Goal: Information Seeking & Learning: Learn about a topic

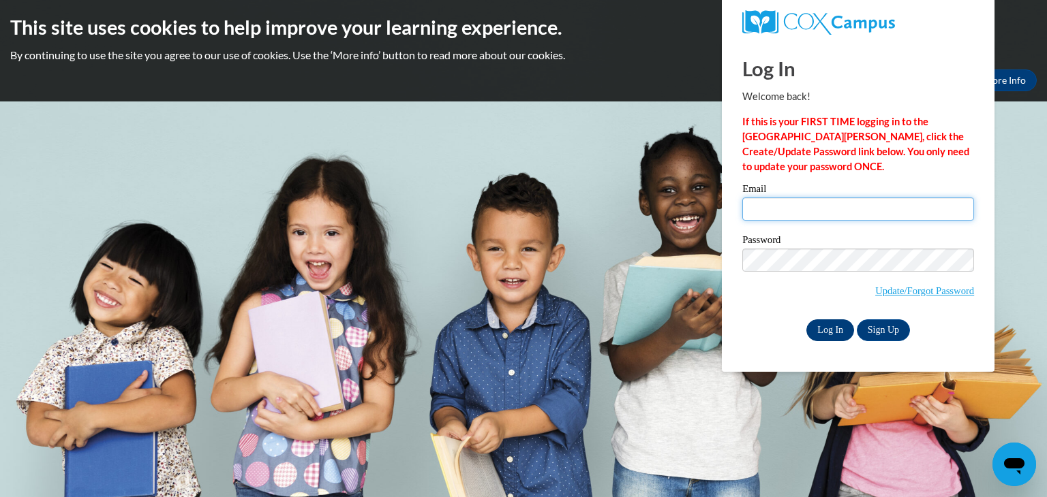
type input "isabelle.blackburn@covenant.edu"
click at [826, 332] on input "Log In" at bounding box center [830, 331] width 48 height 22
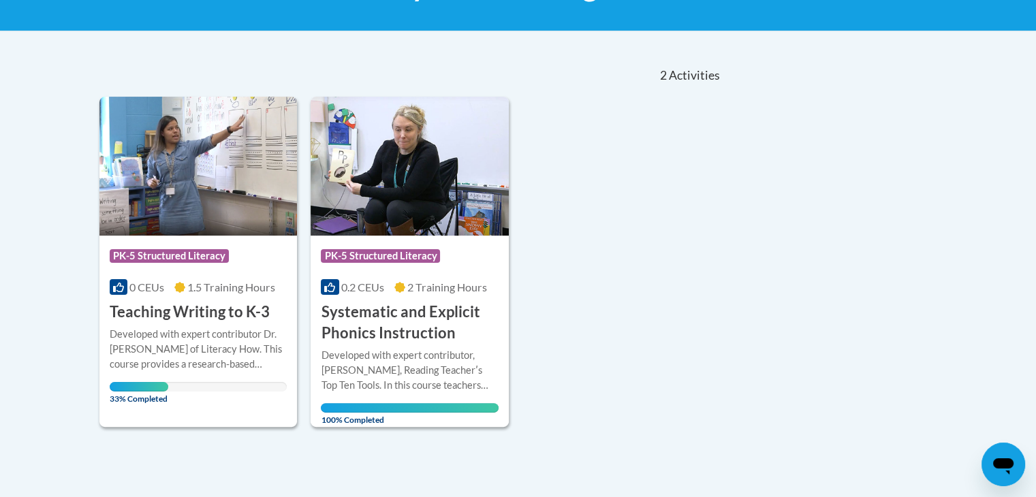
scroll to position [253, 0]
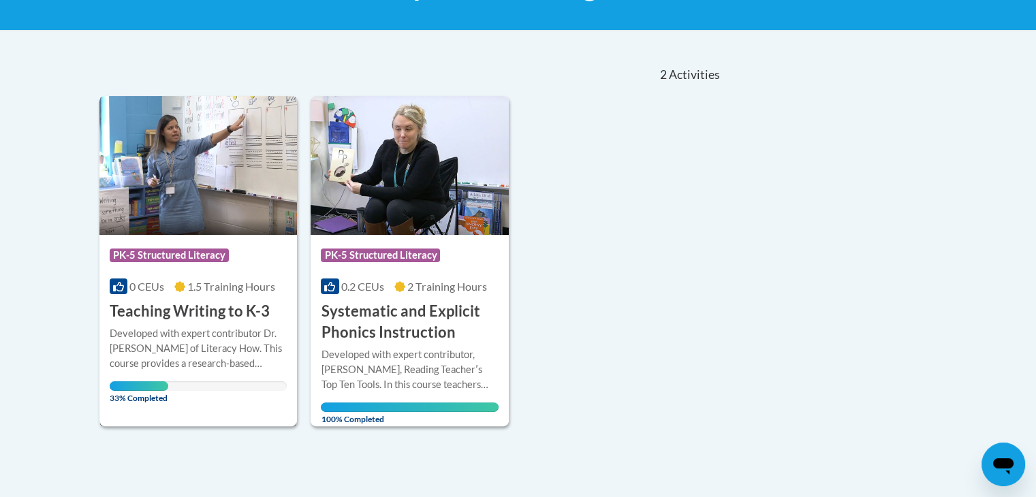
click at [164, 314] on h3 "Teaching Writing to K-3" at bounding box center [190, 311] width 160 height 21
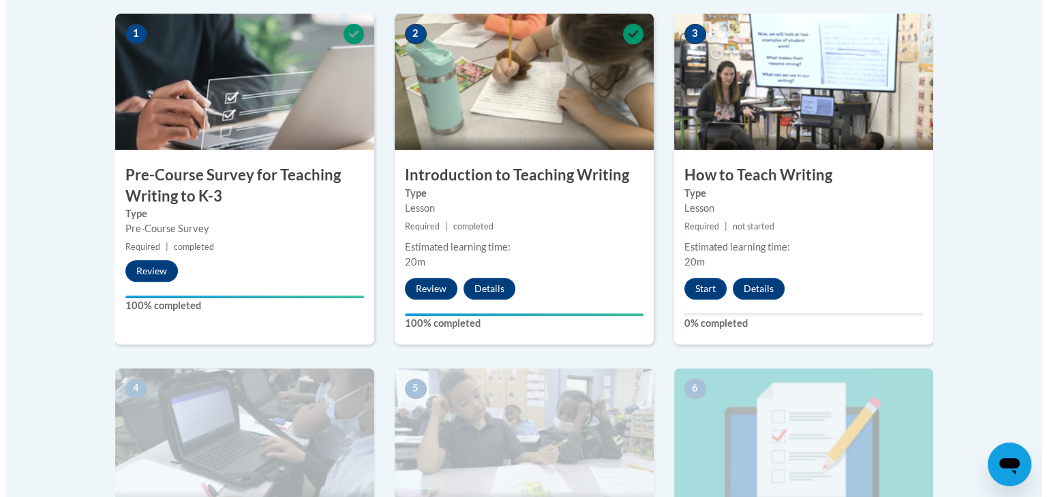
scroll to position [443, 0]
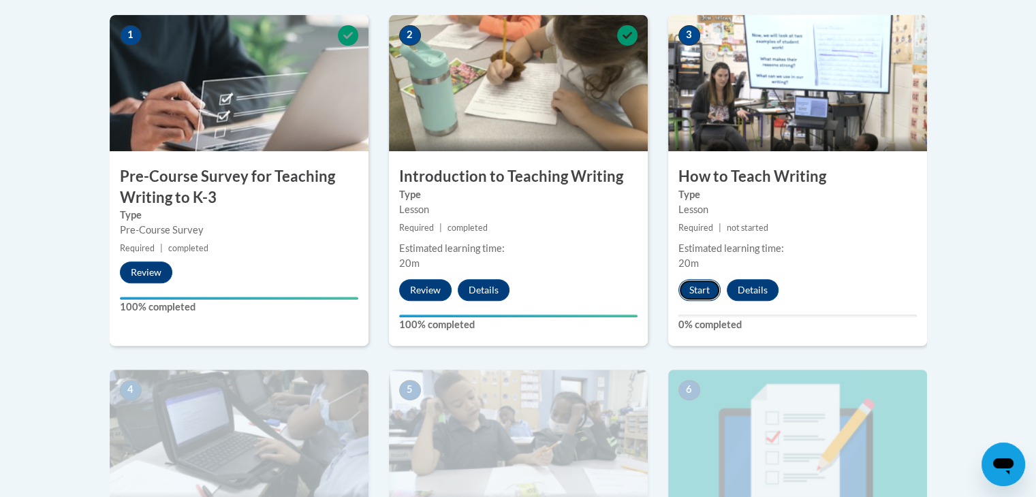
click at [700, 279] on button "Start" at bounding box center [700, 290] width 42 height 22
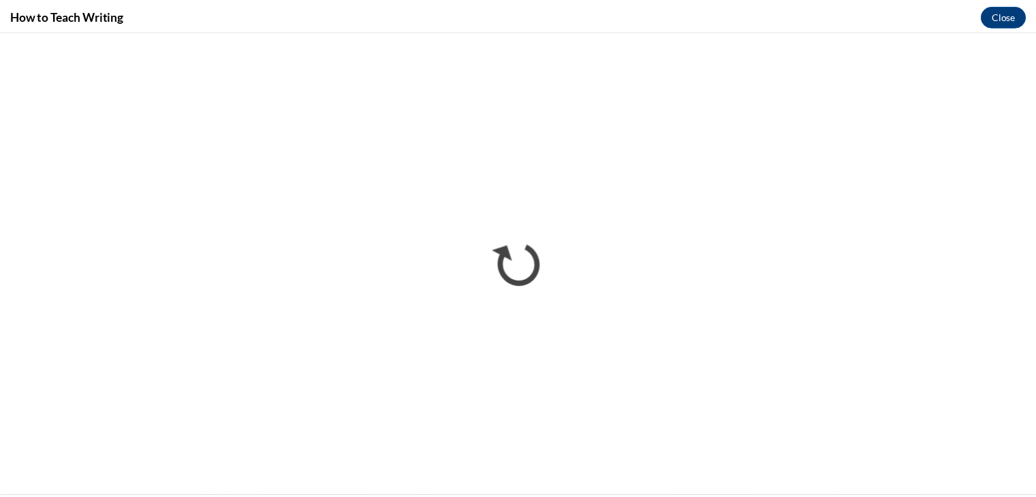
scroll to position [0, 0]
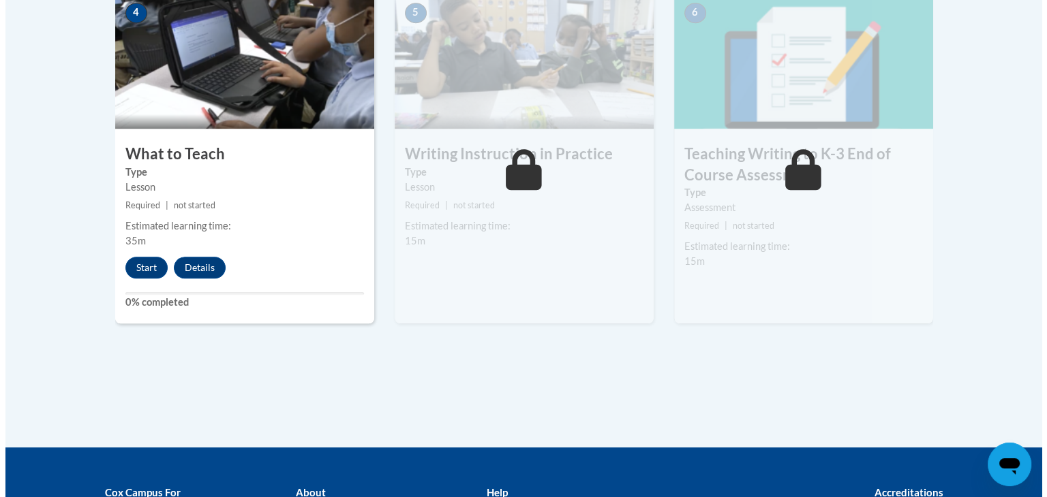
scroll to position [822, 0]
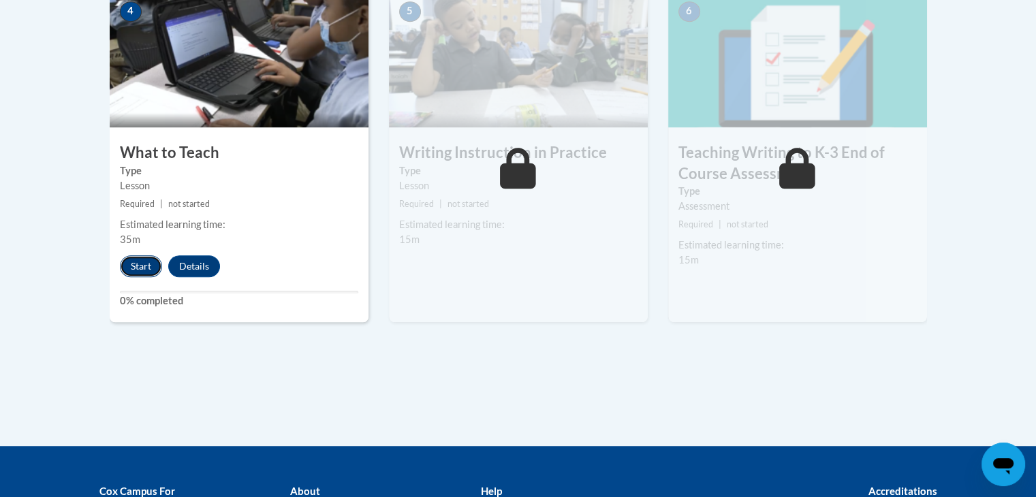
click at [147, 266] on button "Start" at bounding box center [141, 267] width 42 height 22
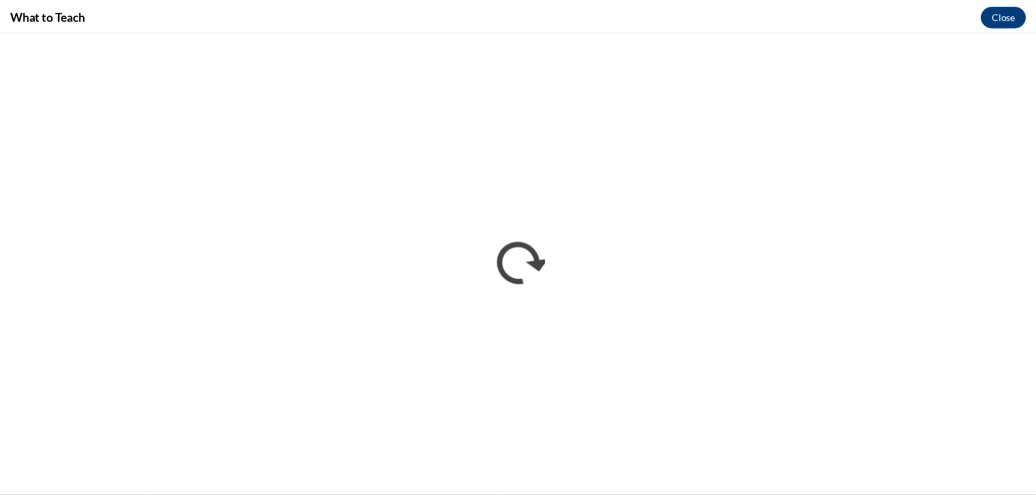
scroll to position [0, 0]
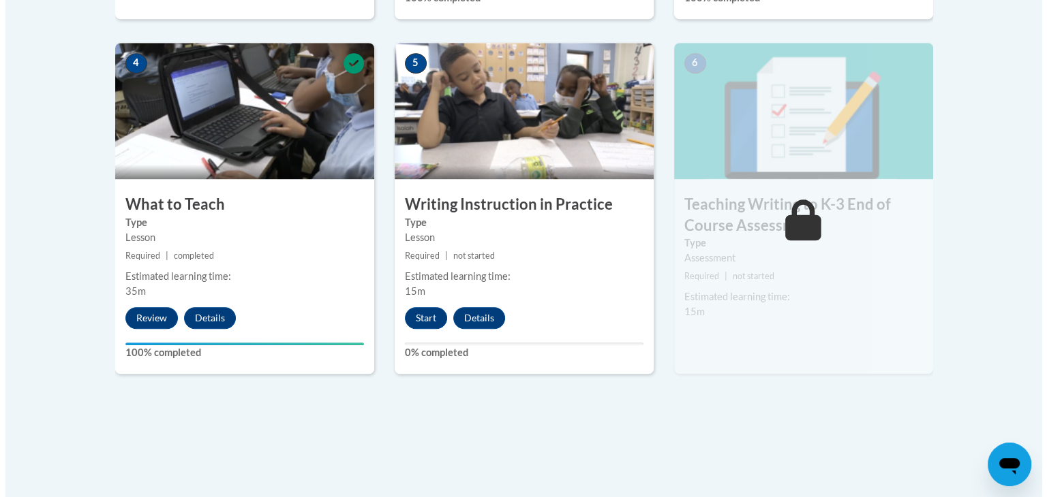
scroll to position [771, 0]
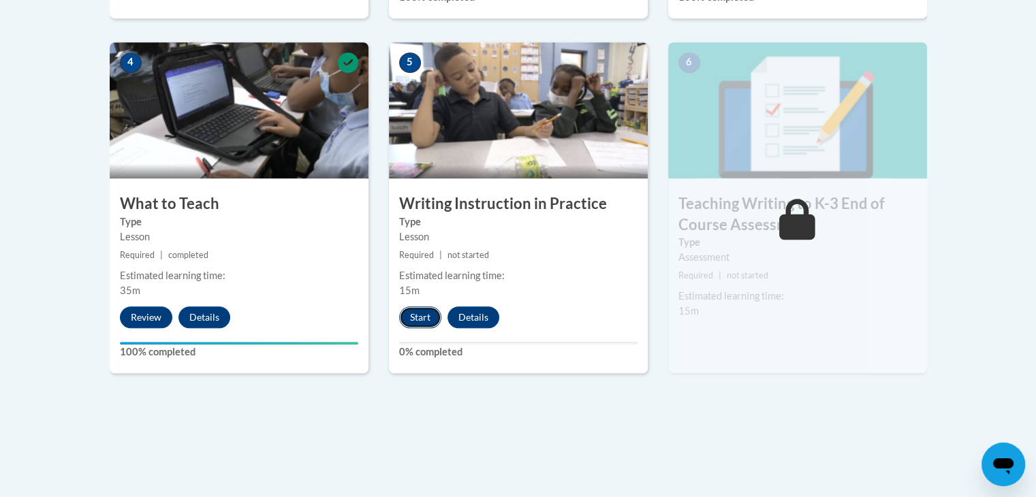
click at [423, 324] on button "Start" at bounding box center [420, 318] width 42 height 22
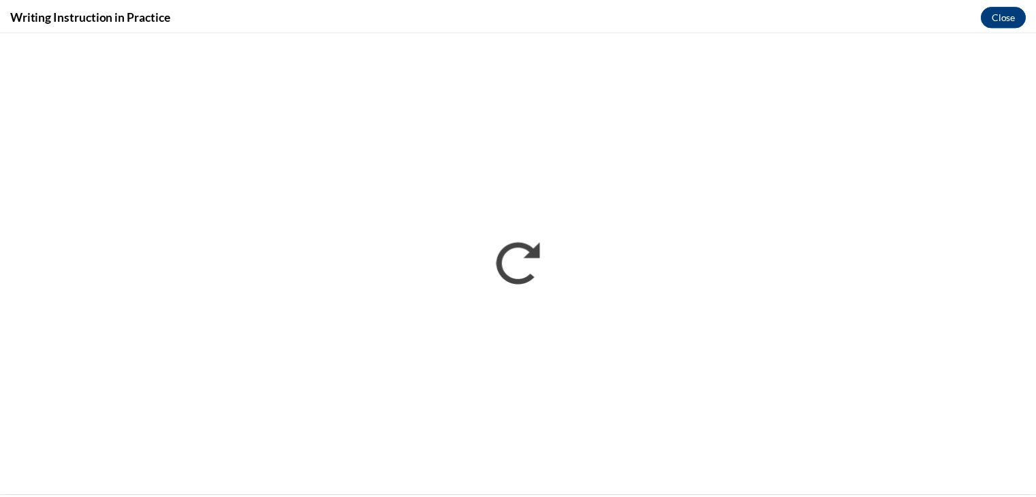
scroll to position [0, 0]
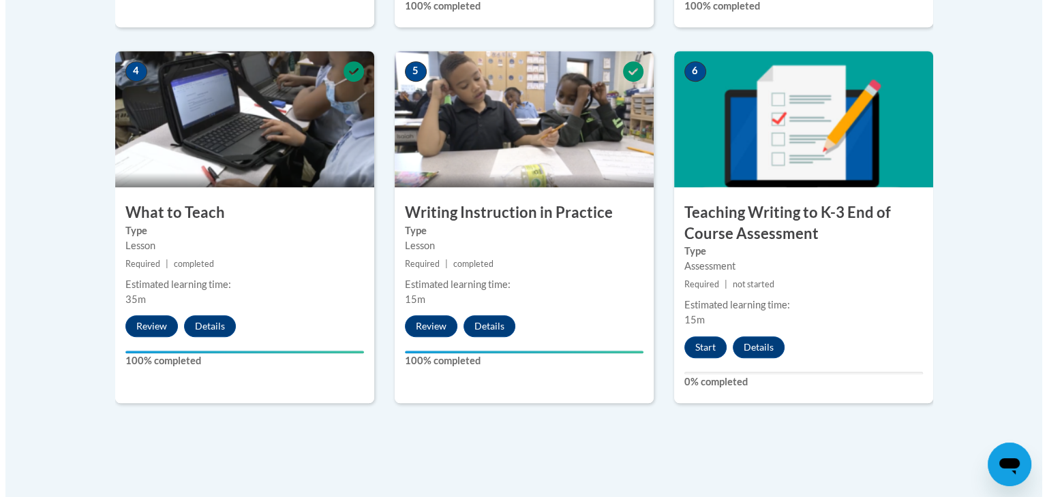
scroll to position [769, 0]
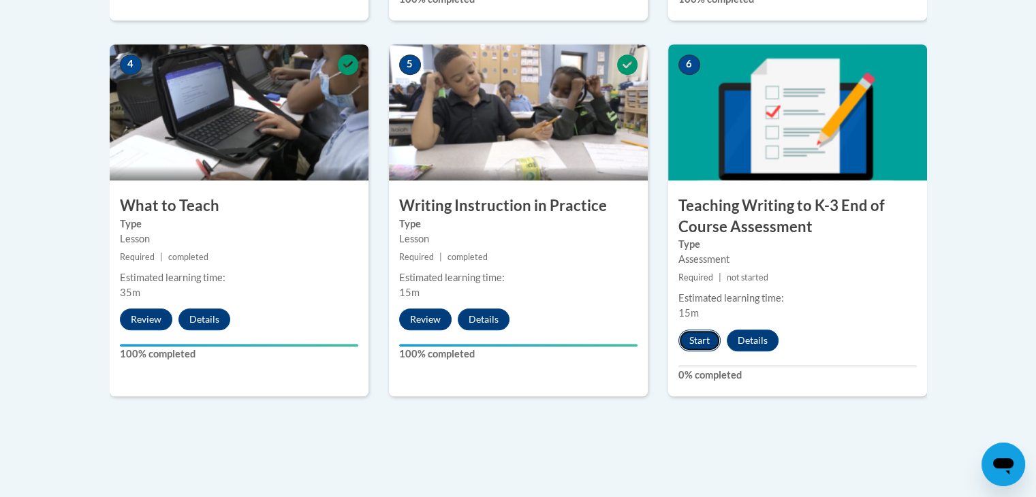
click at [700, 345] on button "Start" at bounding box center [700, 341] width 42 height 22
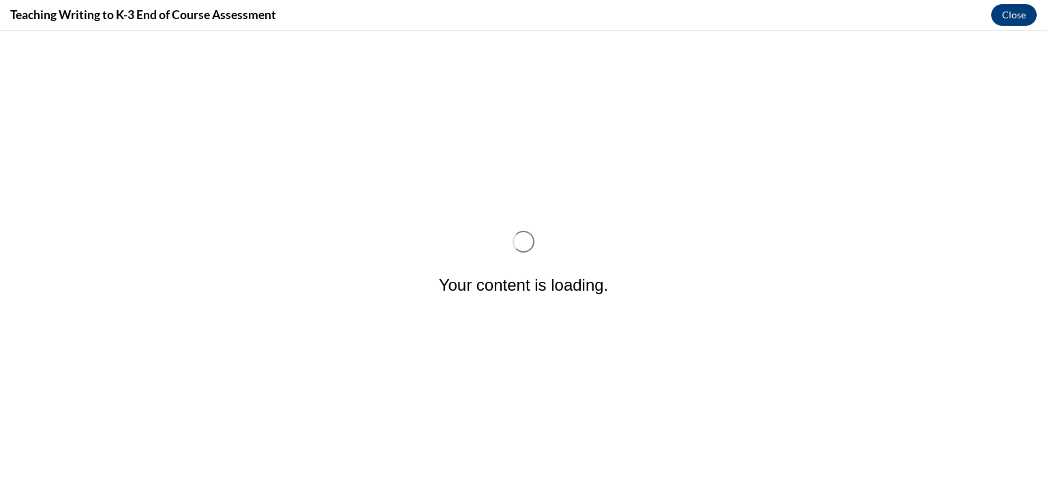
scroll to position [0, 0]
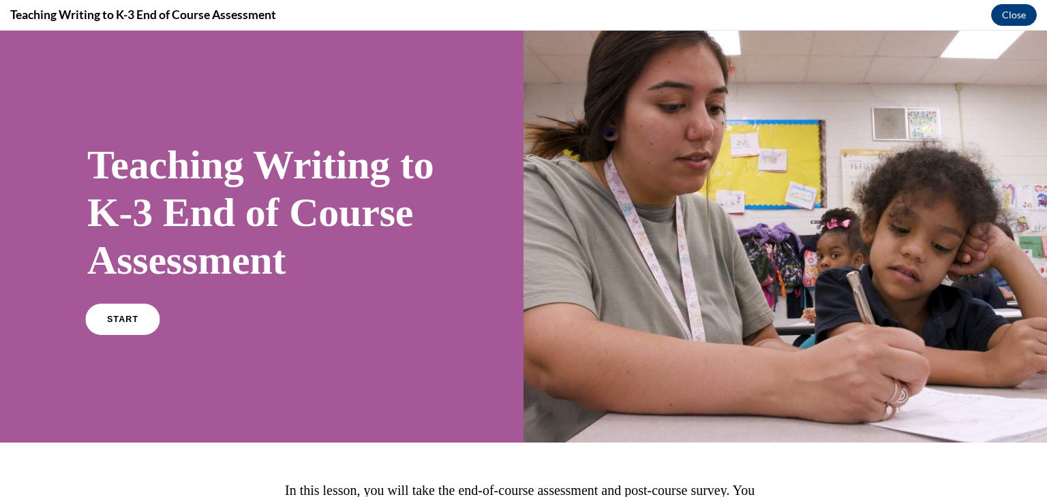
click at [112, 325] on span "START" at bounding box center [122, 320] width 31 height 10
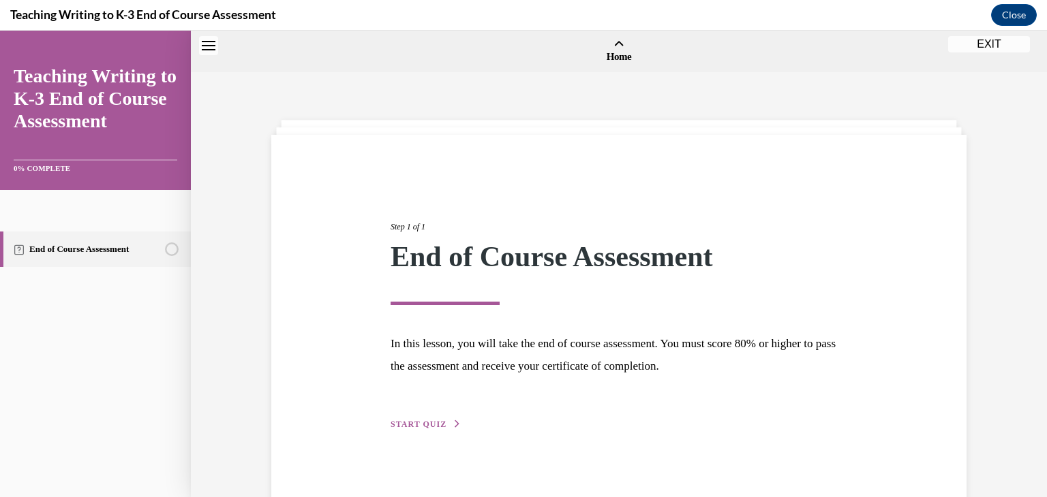
scroll to position [42, 0]
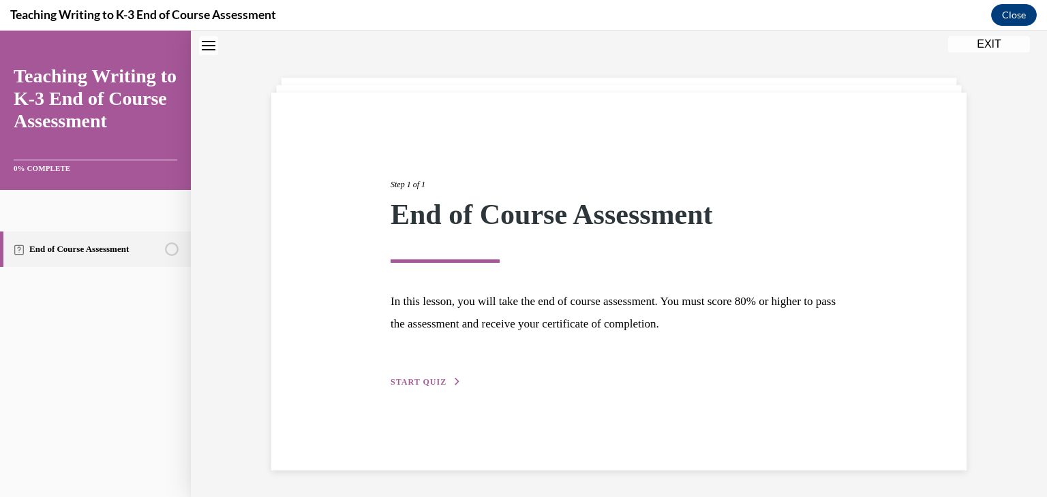
click at [416, 383] on span "START QUIZ" at bounding box center [418, 382] width 56 height 10
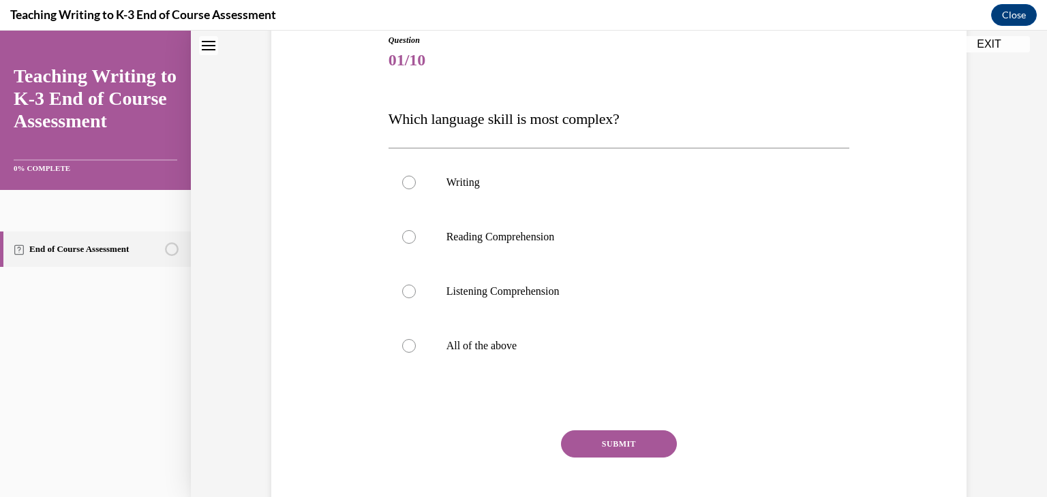
scroll to position [166, 0]
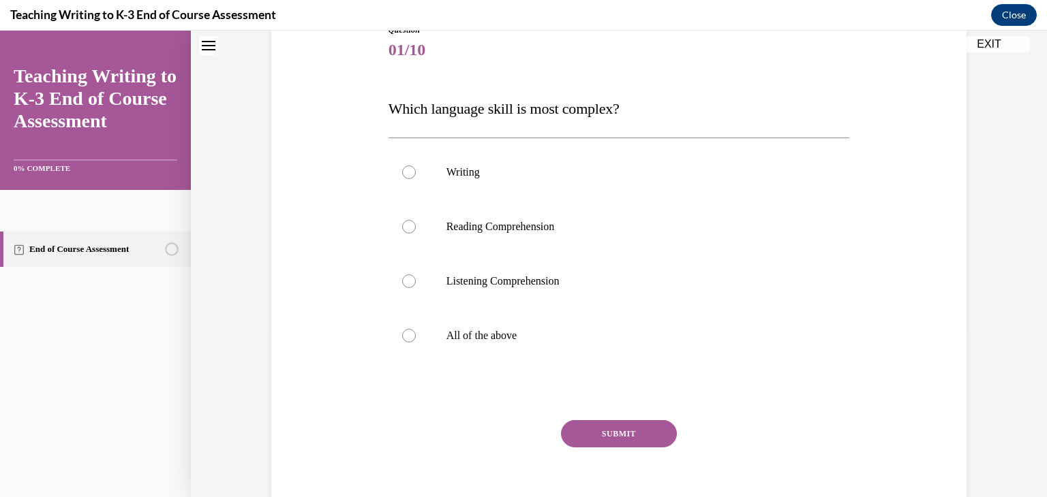
click at [463, 112] on span "Which language skill is most complex?" at bounding box center [503, 108] width 231 height 17
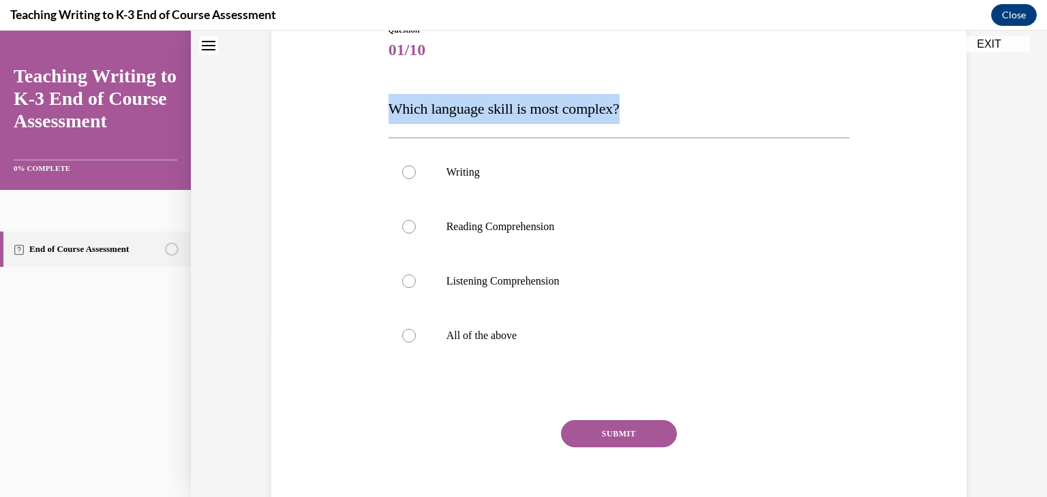
click at [463, 112] on span "Which language skill is most complex?" at bounding box center [503, 108] width 231 height 17
click at [371, 91] on div "Question 01/10 Which language skill is most complex? Writing Reading Comprehens…" at bounding box center [619, 257] width 702 height 549
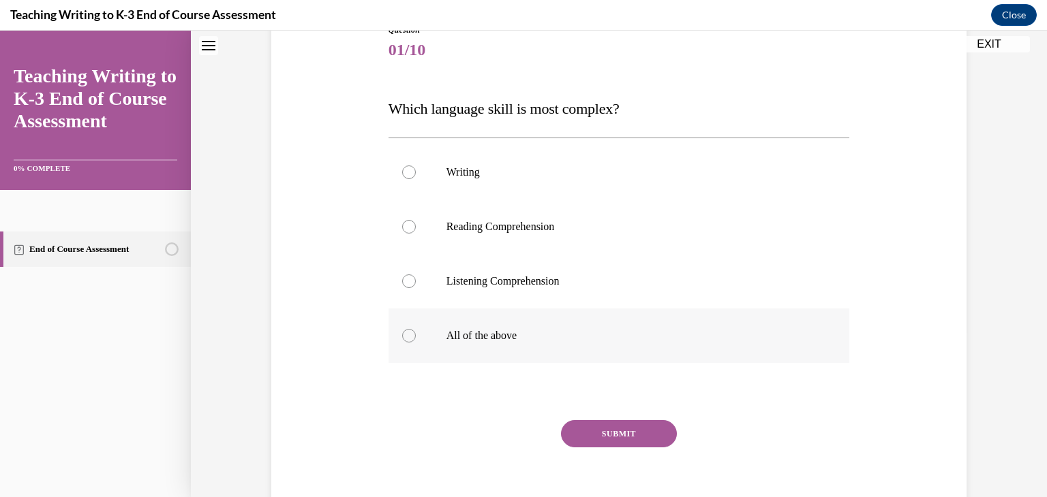
click at [402, 341] on div at bounding box center [409, 336] width 14 height 14
click at [402, 341] on input "All of the above" at bounding box center [409, 336] width 14 height 14
radio input "true"
click at [608, 446] on button "SUBMIT" at bounding box center [619, 433] width 116 height 27
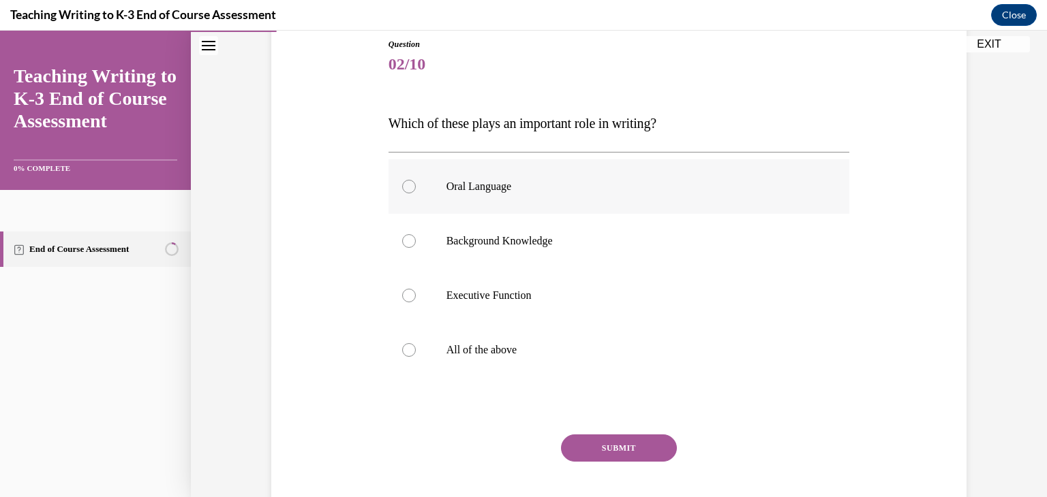
click at [420, 181] on label "Oral Language" at bounding box center [618, 186] width 461 height 55
click at [416, 181] on input "Oral Language" at bounding box center [409, 187] width 14 height 14
radio input "true"
click at [622, 448] on button "SUBMIT" at bounding box center [619, 448] width 116 height 27
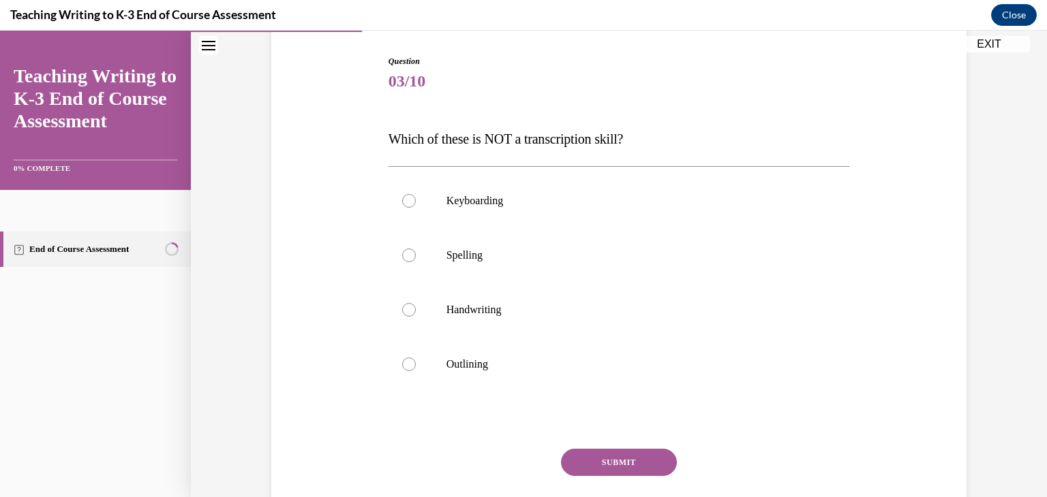
scroll to position [135, 0]
click at [444, 270] on label "Spelling" at bounding box center [618, 255] width 461 height 55
click at [416, 262] on input "Spelling" at bounding box center [409, 255] width 14 height 14
radio input "true"
click at [452, 375] on label "Outlining" at bounding box center [618, 364] width 461 height 55
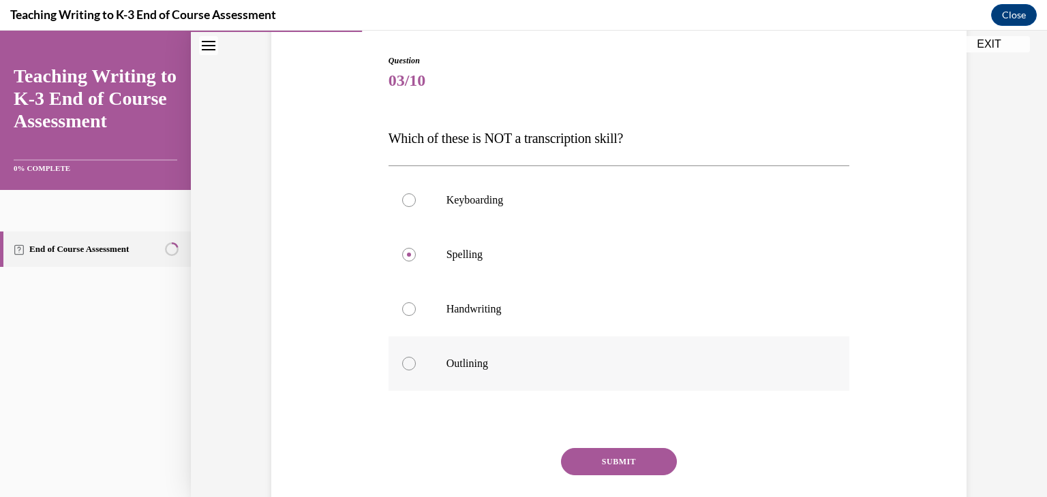
click at [416, 371] on input "Outlining" at bounding box center [409, 364] width 14 height 14
radio input "true"
click at [587, 457] on button "SUBMIT" at bounding box center [619, 461] width 116 height 27
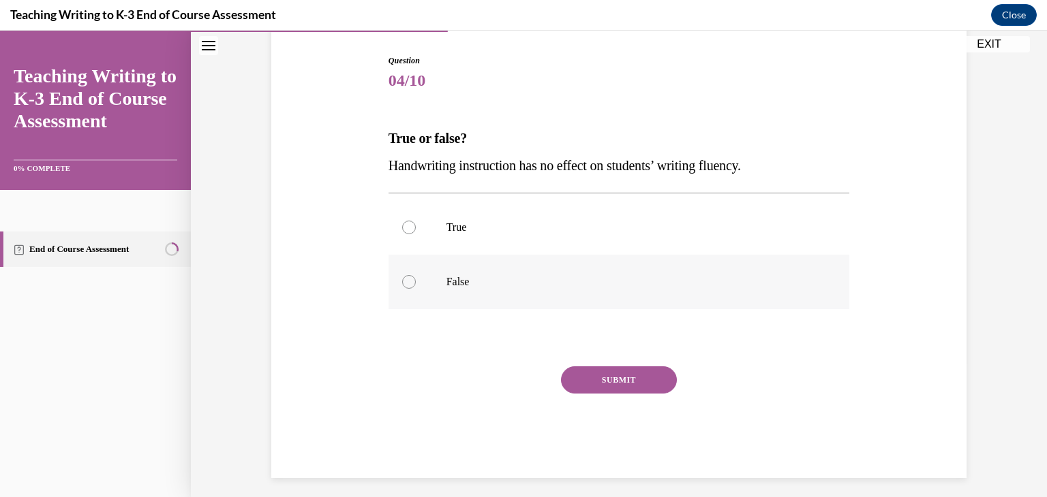
click at [424, 283] on label "False" at bounding box center [618, 282] width 461 height 55
click at [416, 283] on input "False" at bounding box center [409, 282] width 14 height 14
radio input "true"
click at [605, 385] on button "SUBMIT" at bounding box center [619, 380] width 116 height 27
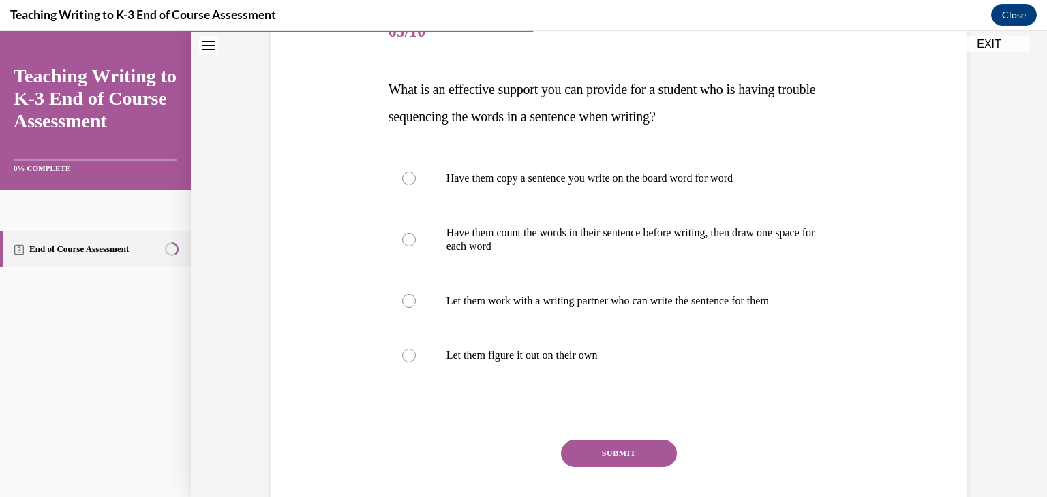
scroll to position [185, 0]
click at [402, 240] on div at bounding box center [409, 239] width 14 height 14
click at [402, 240] on input "Have them count the words in their sentence before writing, then draw one space…" at bounding box center [409, 239] width 14 height 14
radio input "true"
click at [583, 448] on button "SUBMIT" at bounding box center [619, 452] width 116 height 27
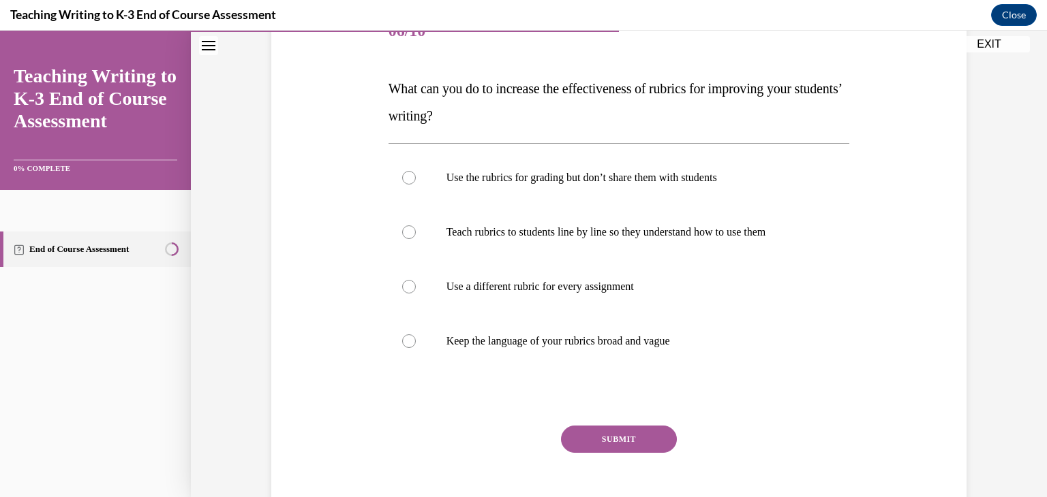
scroll to position [152, 0]
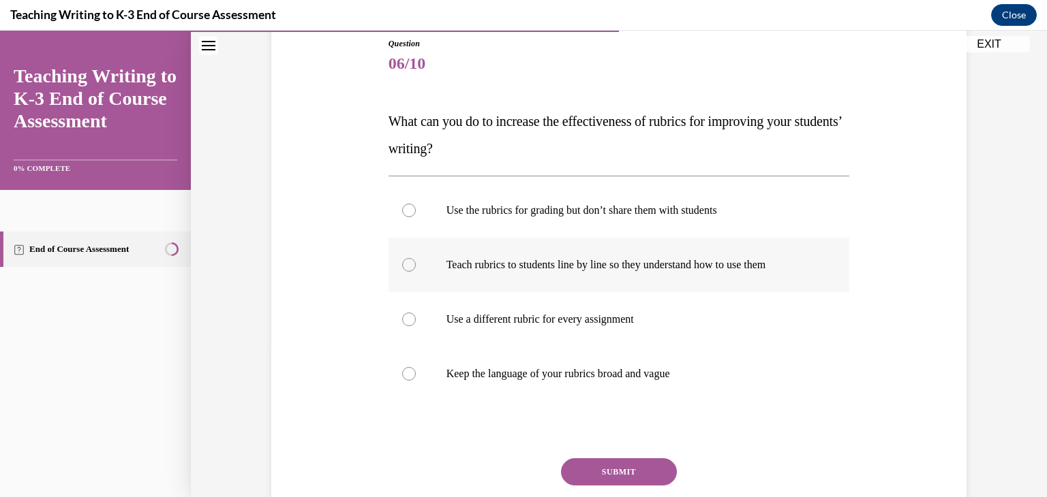
click at [420, 260] on label "Teach rubrics to students line by line so they understand how to use them" at bounding box center [618, 265] width 461 height 55
click at [416, 260] on input "Teach rubrics to students line by line so they understand how to use them" at bounding box center [409, 265] width 14 height 14
radio input "true"
click at [595, 465] on button "SUBMIT" at bounding box center [619, 472] width 116 height 27
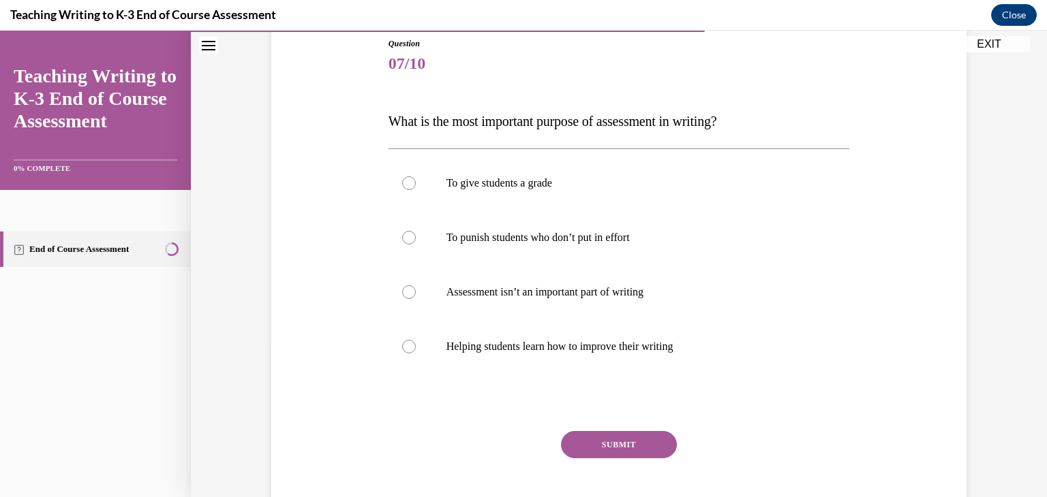
scroll to position [151, 0]
click at [397, 350] on label "Helping students learn how to improve their writing" at bounding box center [618, 347] width 461 height 55
click at [402, 350] on input "Helping students learn how to improve their writing" at bounding box center [409, 348] width 14 height 14
radio input "true"
click at [591, 435] on button "SUBMIT" at bounding box center [619, 445] width 116 height 27
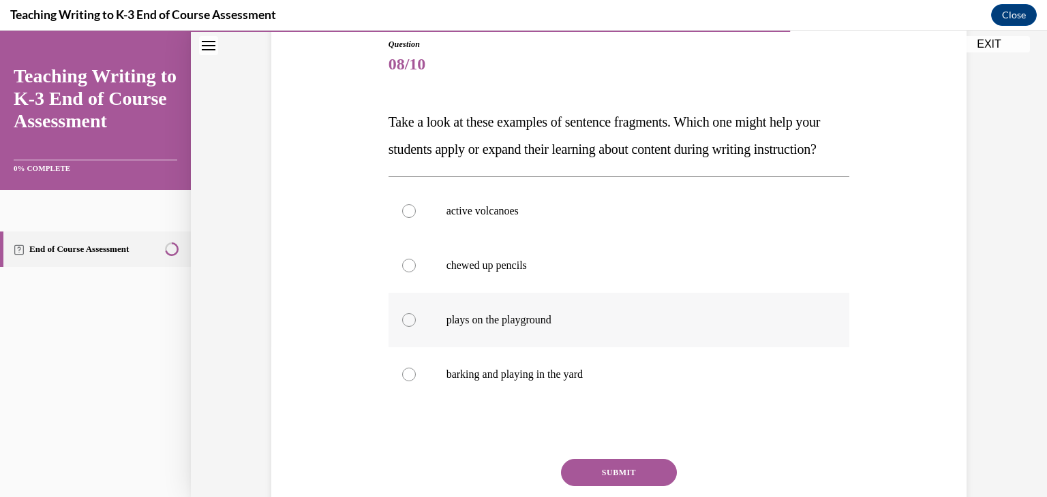
click at [403, 327] on div at bounding box center [409, 320] width 14 height 14
click at [403, 327] on input "plays on the playground" at bounding box center [409, 320] width 14 height 14
radio input "true"
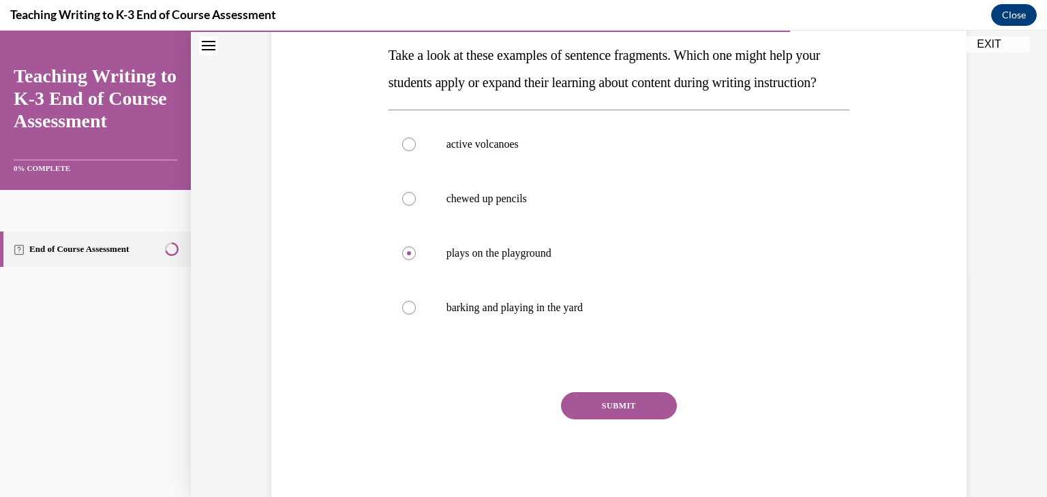
click at [591, 420] on button "SUBMIT" at bounding box center [619, 405] width 116 height 27
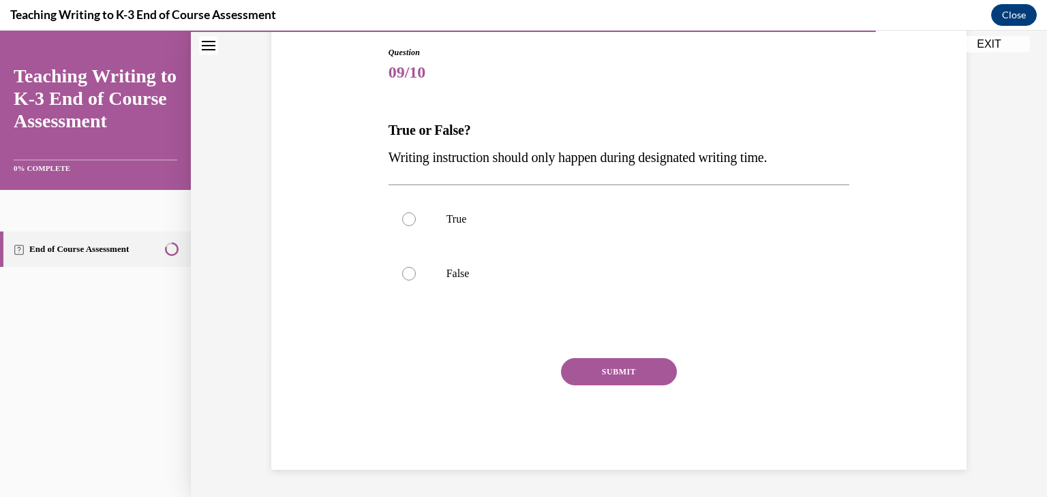
scroll to position [143, 0]
click at [402, 276] on div at bounding box center [409, 274] width 14 height 14
click at [402, 276] on input "False" at bounding box center [409, 274] width 14 height 14
radio input "true"
click at [615, 368] on button "SUBMIT" at bounding box center [619, 371] width 116 height 27
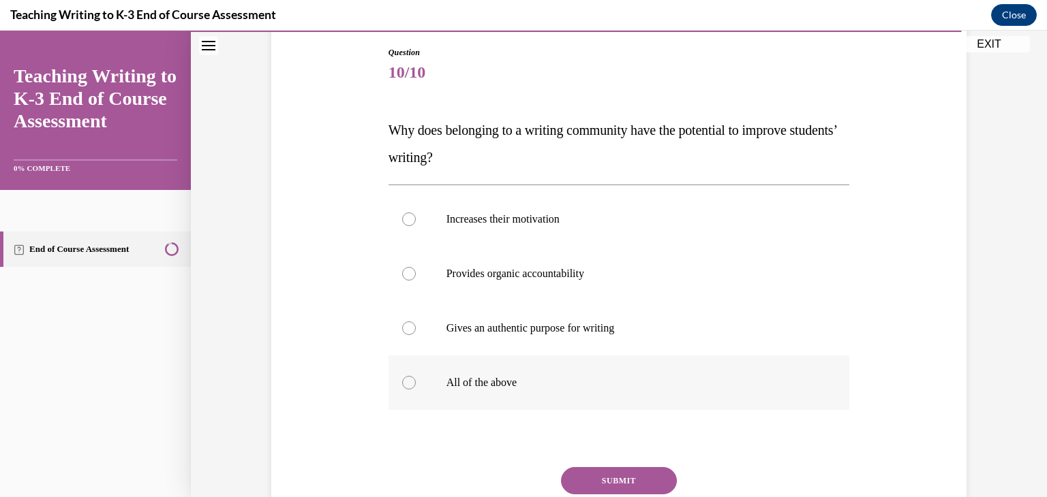
click at [413, 375] on label "All of the above" at bounding box center [618, 383] width 461 height 55
click at [413, 376] on input "All of the above" at bounding box center [409, 383] width 14 height 14
radio input "true"
click at [602, 484] on button "SUBMIT" at bounding box center [619, 480] width 116 height 27
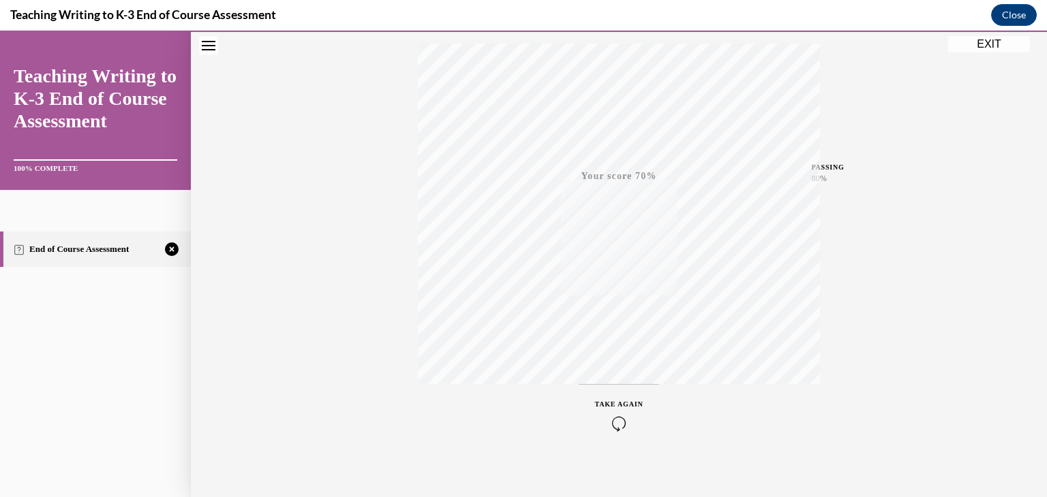
scroll to position [232, 0]
click at [616, 407] on icon "button" at bounding box center [619, 414] width 48 height 15
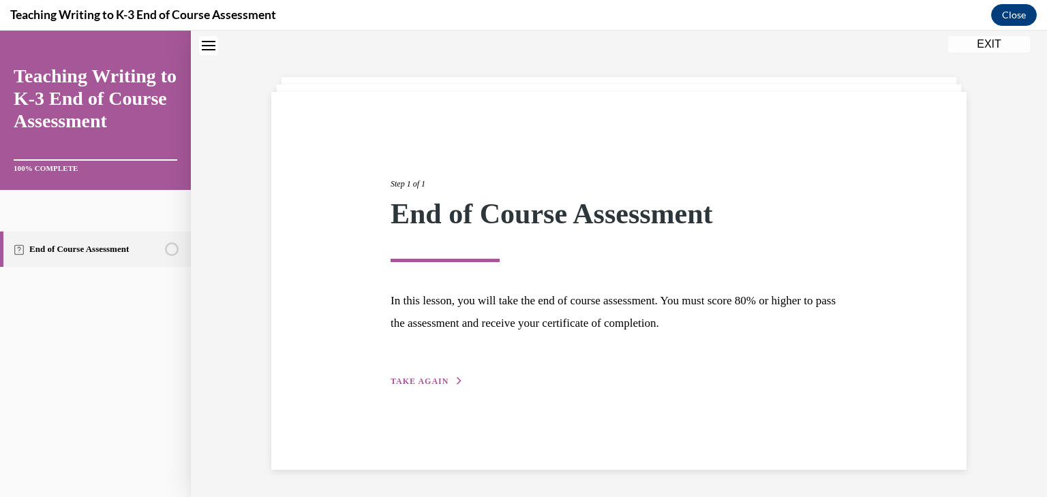
scroll to position [43, 0]
click at [442, 382] on button "TAKE AGAIN" at bounding box center [426, 381] width 73 height 12
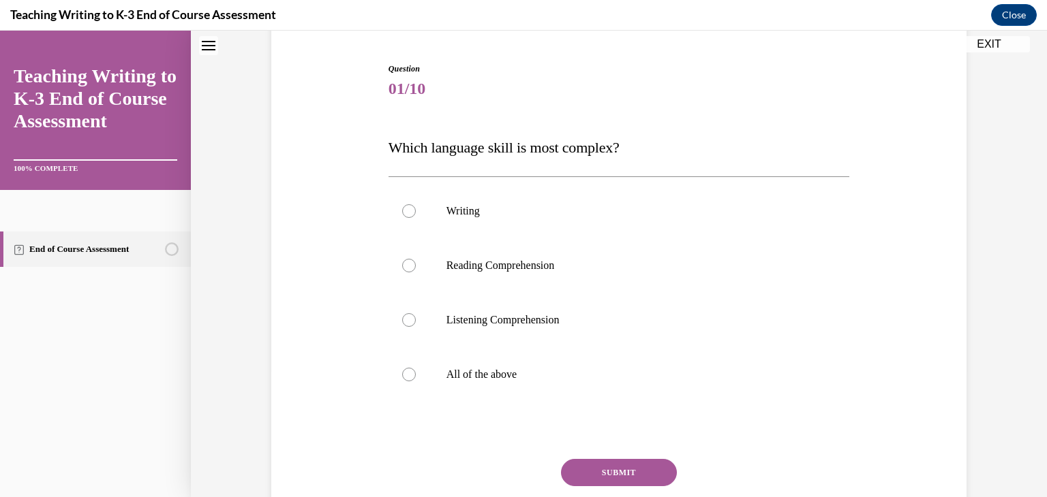
scroll to position [127, 0]
click at [402, 371] on div at bounding box center [409, 374] width 14 height 14
click at [402, 371] on input "All of the above" at bounding box center [409, 374] width 14 height 14
radio input "true"
click at [574, 463] on button "SUBMIT" at bounding box center [619, 472] width 116 height 27
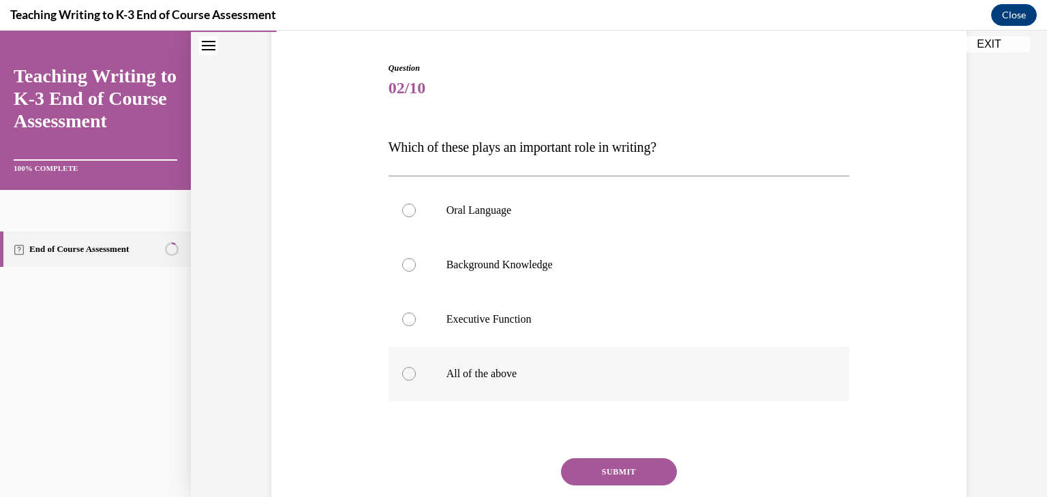
click at [394, 377] on label "All of the above" at bounding box center [618, 374] width 461 height 55
click at [402, 377] on input "All of the above" at bounding box center [409, 374] width 14 height 14
radio input "true"
click at [627, 483] on button "SUBMIT" at bounding box center [619, 472] width 116 height 27
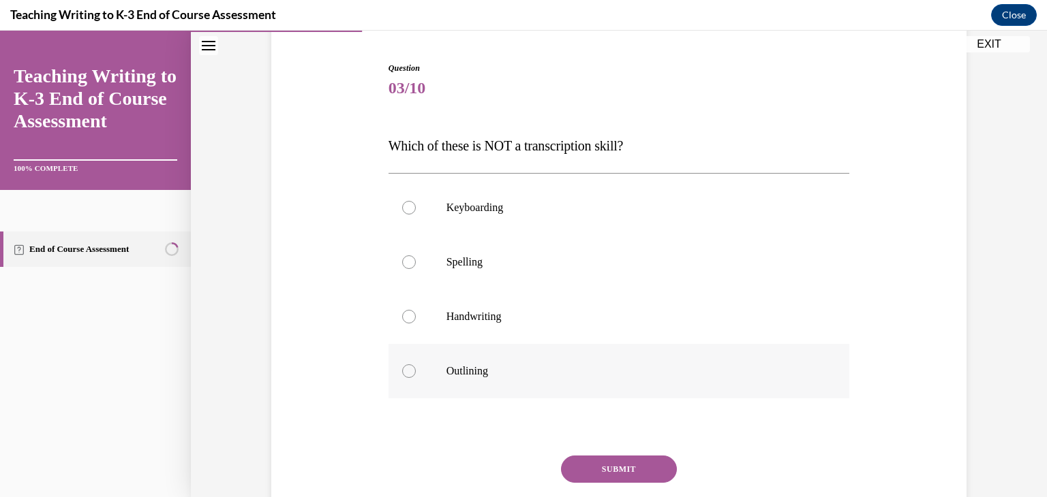
click at [402, 367] on div at bounding box center [409, 372] width 14 height 14
click at [402, 367] on input "Outlining" at bounding box center [409, 372] width 14 height 14
radio input "true"
click at [615, 469] on button "SUBMIT" at bounding box center [619, 469] width 116 height 27
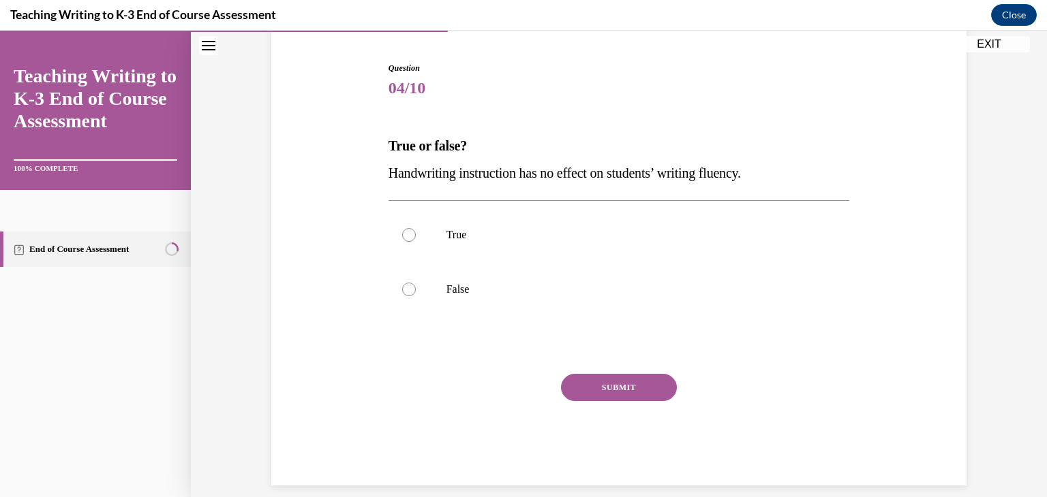
click at [458, 167] on span "Handwriting instruction has no effect on students’ writing fluency." at bounding box center [564, 173] width 352 height 15
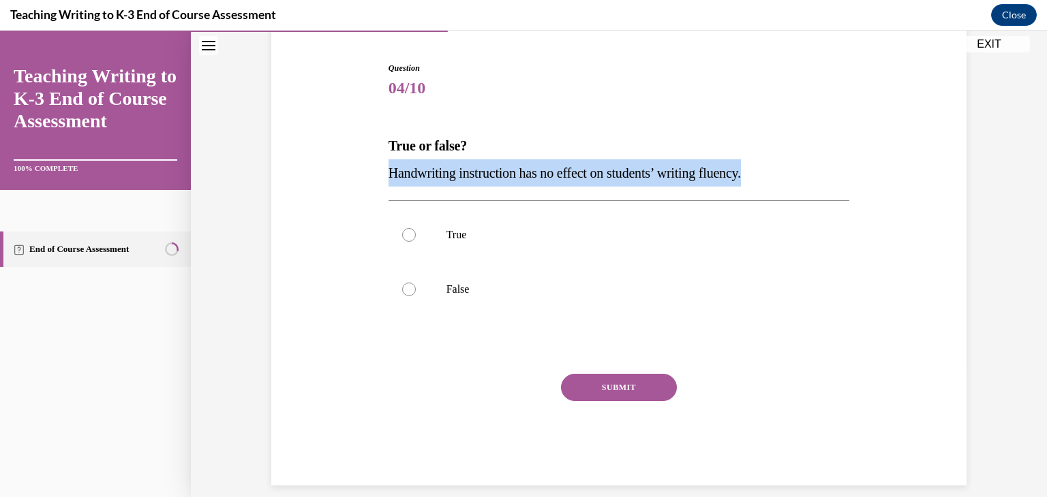
click at [458, 167] on span "Handwriting instruction has no effect on students’ writing fluency." at bounding box center [564, 173] width 352 height 15
copy span "Handwriting instruction has no effect on students’ writing fluency."
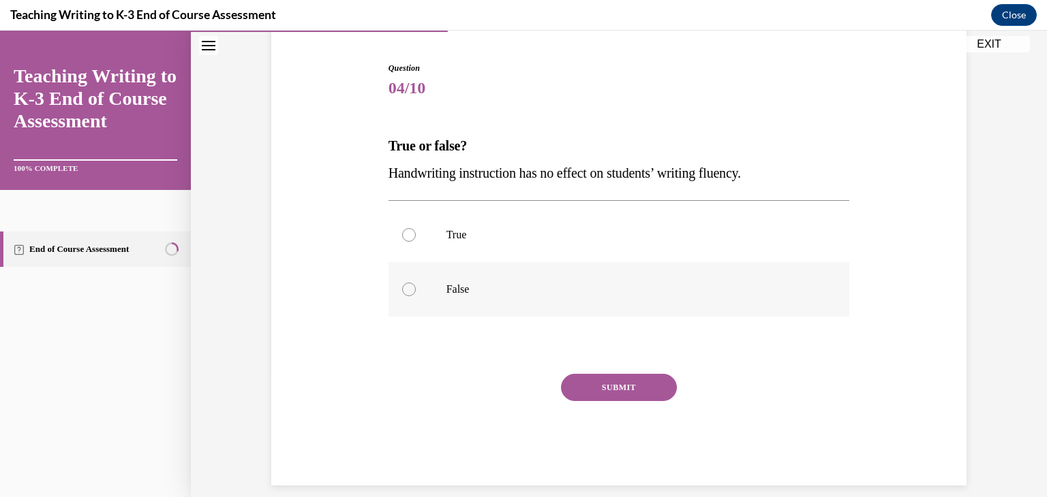
click at [403, 283] on div at bounding box center [409, 290] width 14 height 14
click at [403, 283] on input "False" at bounding box center [409, 290] width 14 height 14
radio input "true"
click at [608, 390] on button "SUBMIT" at bounding box center [619, 387] width 116 height 27
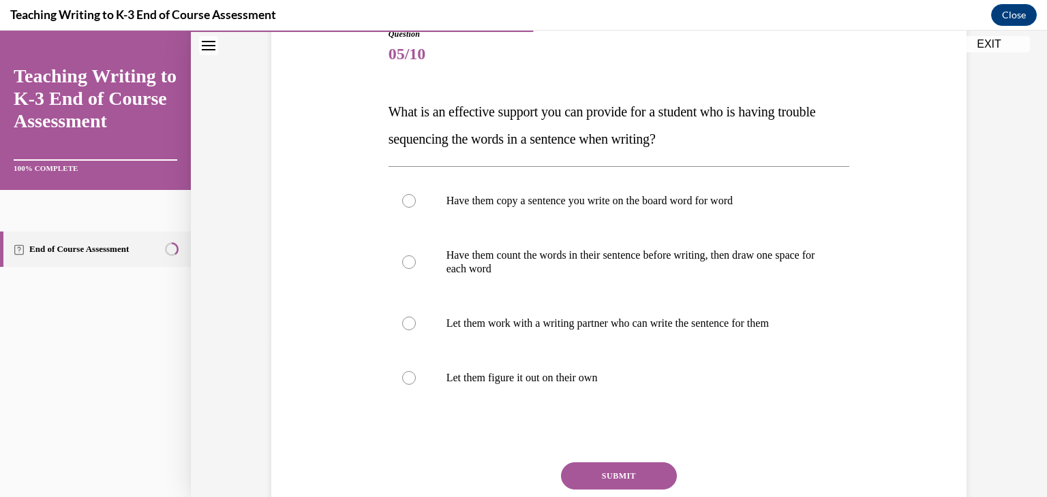
scroll to position [163, 0]
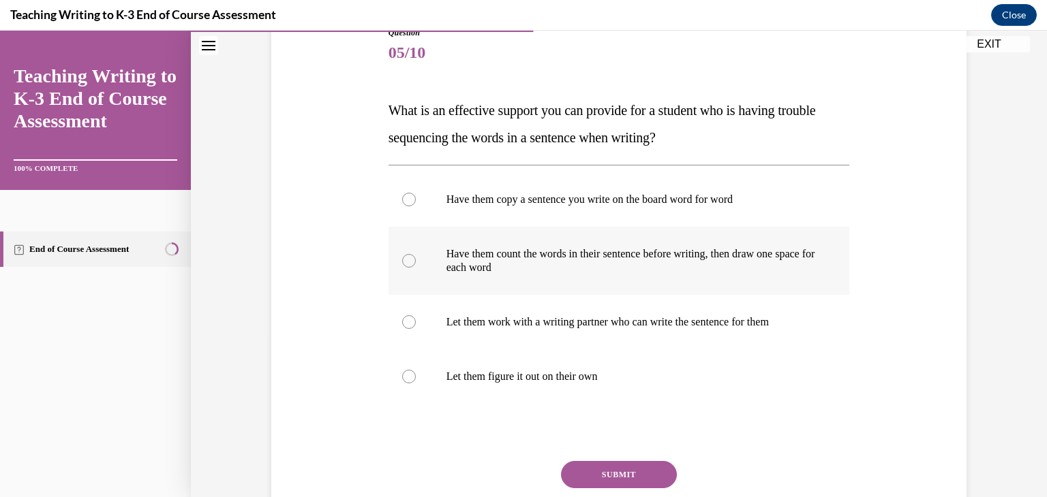
click at [408, 270] on label "Have them count the words in their sentence before writing, then draw one space…" at bounding box center [618, 261] width 461 height 68
click at [408, 268] on input "Have them count the words in their sentence before writing, then draw one space…" at bounding box center [409, 261] width 14 height 14
radio input "true"
click at [604, 478] on button "SUBMIT" at bounding box center [619, 474] width 116 height 27
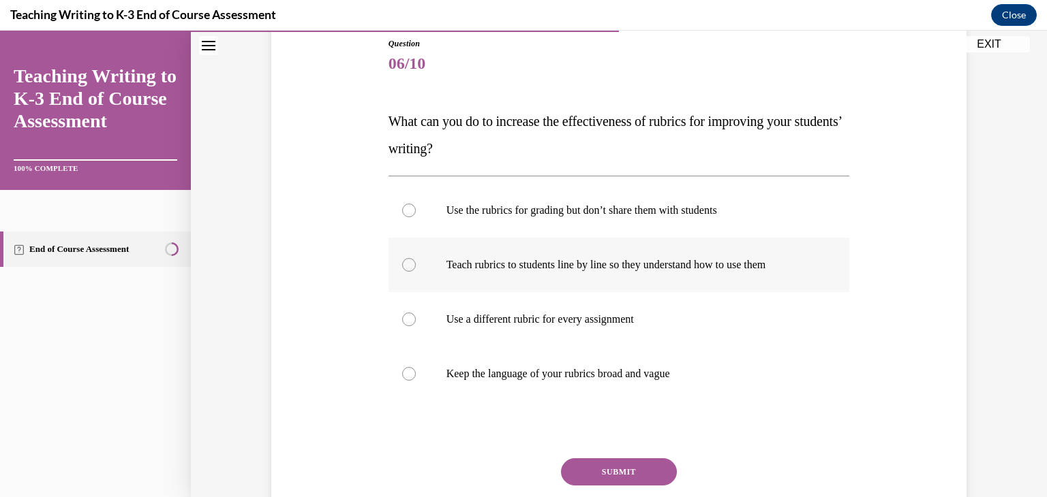
click at [422, 290] on label "Teach rubrics to students line by line so they understand how to use them" at bounding box center [618, 265] width 461 height 55
click at [416, 272] on input "Teach rubrics to students line by line so they understand how to use them" at bounding box center [409, 265] width 14 height 14
radio input "true"
click at [580, 471] on button "SUBMIT" at bounding box center [619, 472] width 116 height 27
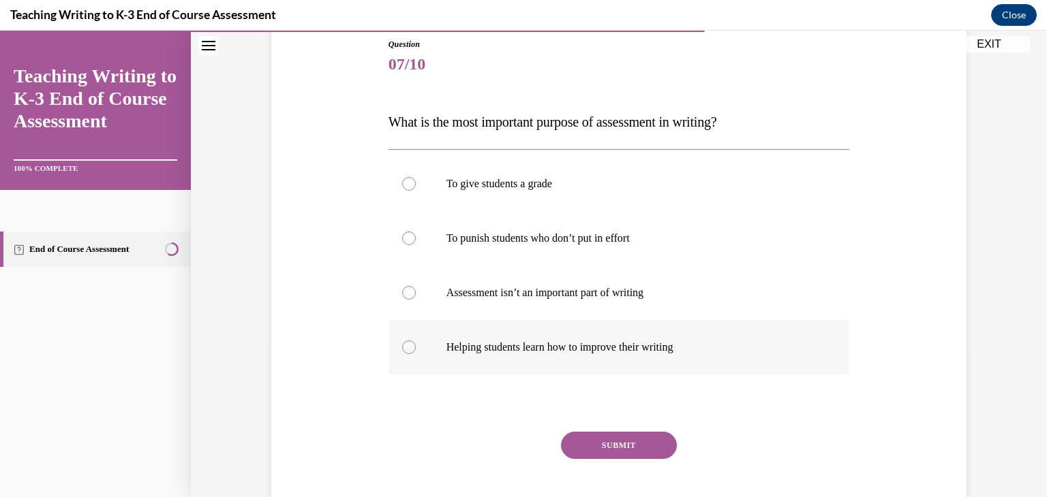
click at [407, 341] on label "Helping students learn how to improve their writing" at bounding box center [618, 347] width 461 height 55
click at [407, 341] on input "Helping students learn how to improve their writing" at bounding box center [409, 348] width 14 height 14
radio input "true"
click at [608, 450] on button "SUBMIT" at bounding box center [619, 445] width 116 height 27
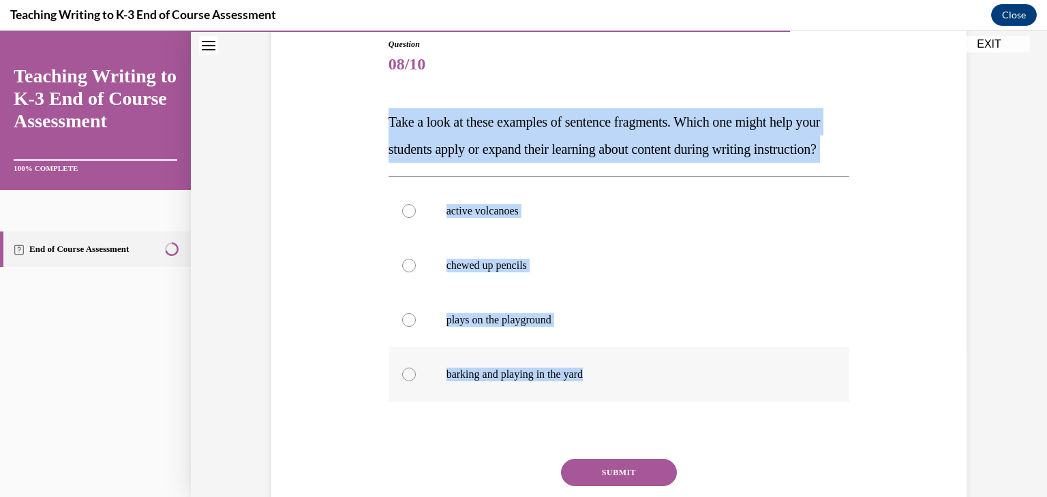
drag, startPoint x: 377, startPoint y: 115, endPoint x: 651, endPoint y: 387, distance: 385.4
click at [651, 387] on div "Question 08/10 Take a look at these examples of sentence fragments. Which one m…" at bounding box center [619, 284] width 702 height 574
copy div "Take a look at these examples of sentence fragments. Which one might help your …"
click at [409, 234] on label "active volcanoes" at bounding box center [618, 211] width 461 height 55
click at [409, 218] on input "active volcanoes" at bounding box center [409, 211] width 14 height 14
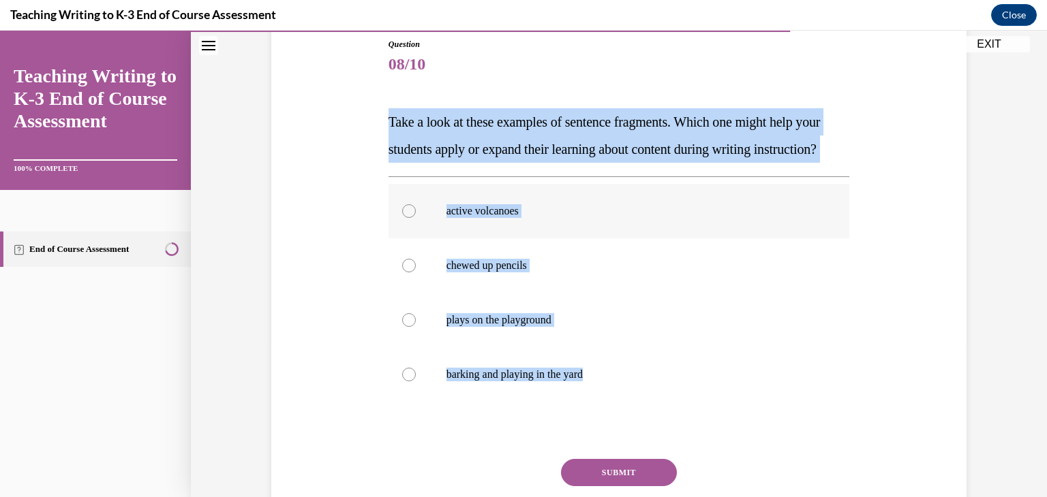
radio input "true"
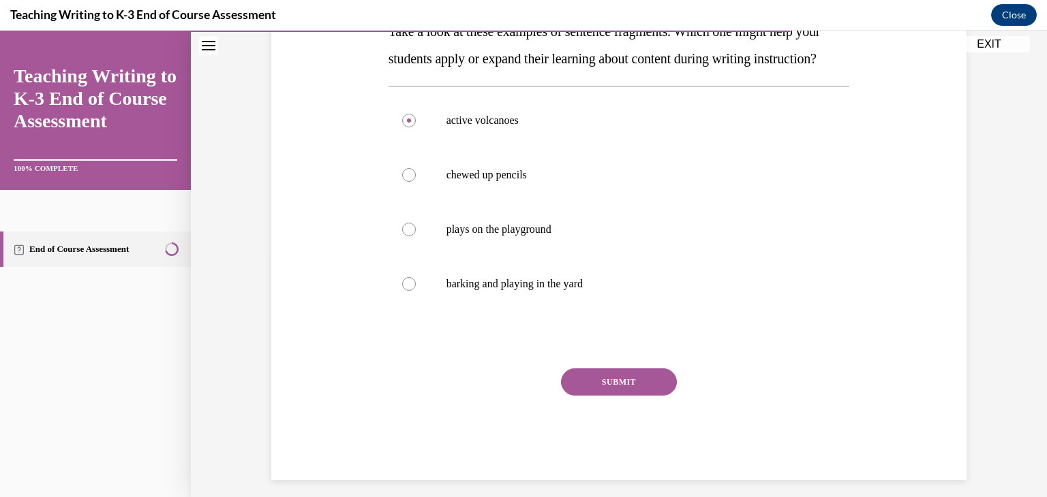
click at [608, 396] on button "SUBMIT" at bounding box center [619, 382] width 116 height 27
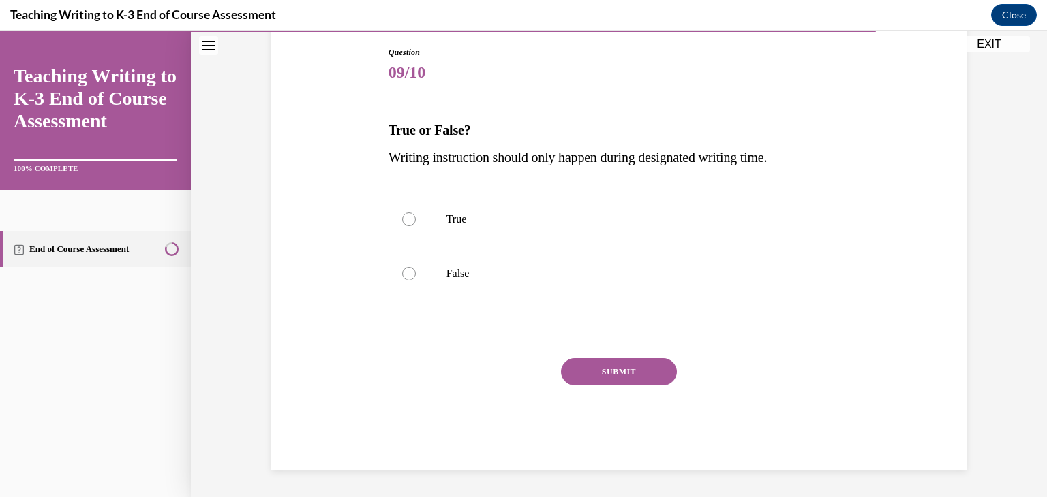
scroll to position [143, 0]
click at [401, 261] on label "False" at bounding box center [618, 274] width 461 height 55
click at [402, 267] on input "False" at bounding box center [409, 274] width 14 height 14
radio input "true"
click at [600, 377] on button "SUBMIT" at bounding box center [619, 371] width 116 height 27
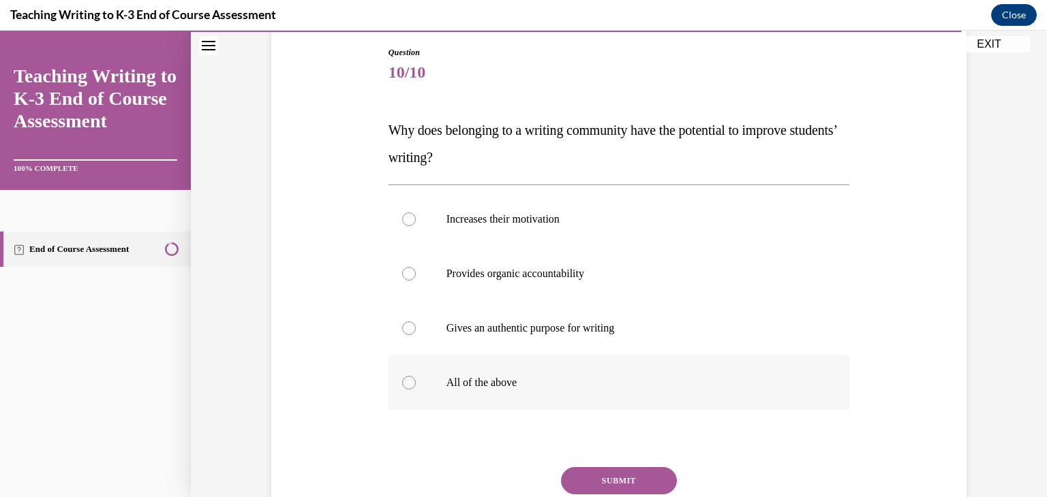
click at [422, 387] on label "All of the above" at bounding box center [618, 383] width 461 height 55
click at [416, 387] on input "All of the above" at bounding box center [409, 383] width 14 height 14
radio input "true"
click at [610, 477] on button "SUBMIT" at bounding box center [619, 480] width 116 height 27
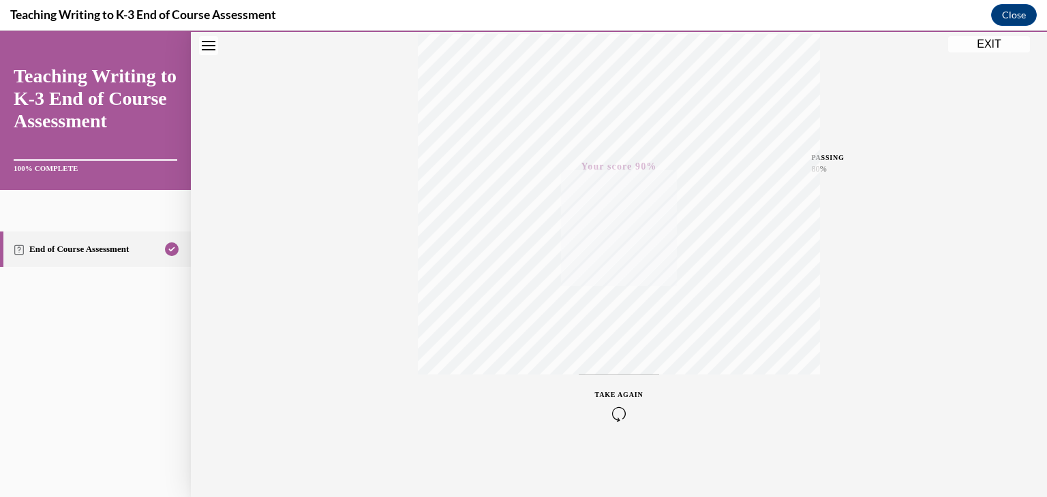
scroll to position [0, 0]
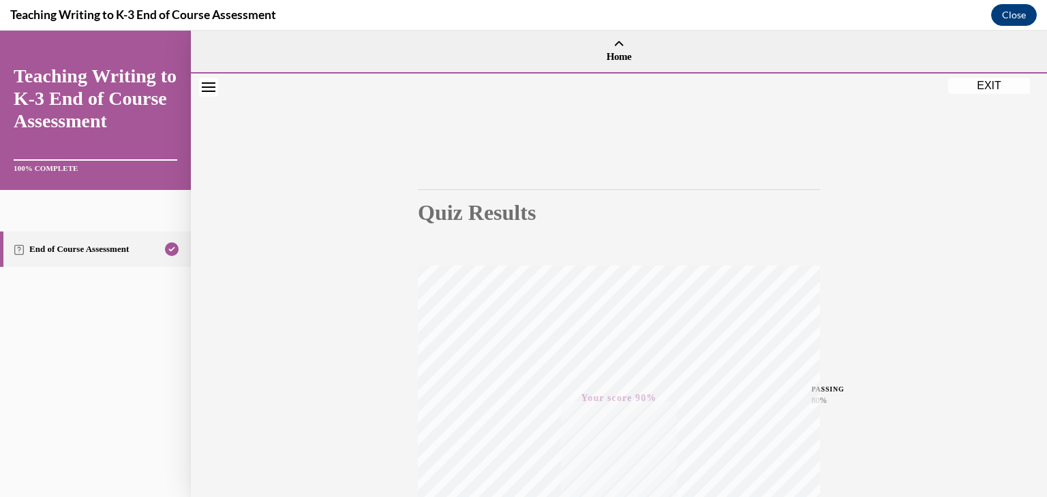
click at [968, 88] on button "EXIT" at bounding box center [989, 86] width 82 height 16
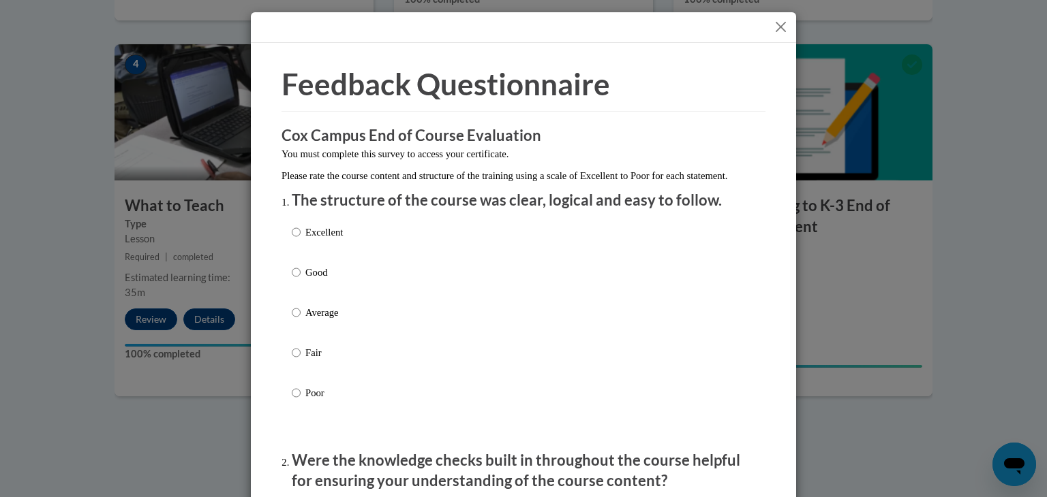
click at [772, 28] on button "Close" at bounding box center [780, 26] width 17 height 17
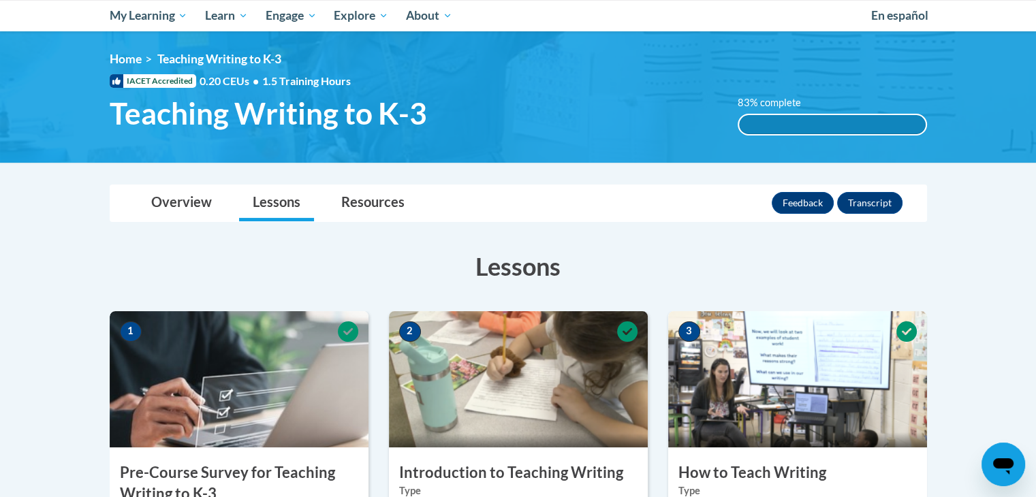
scroll to position [145, 0]
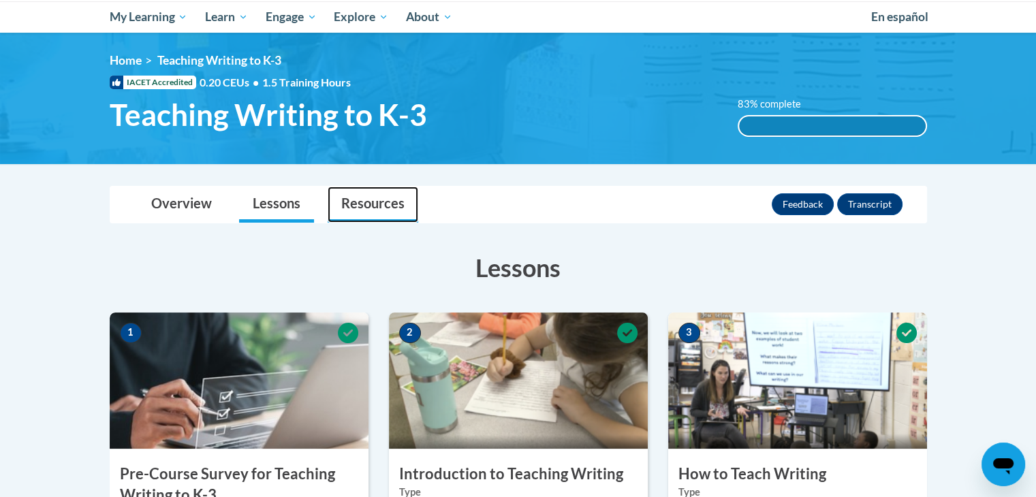
click at [380, 203] on link "Resources" at bounding box center [373, 205] width 91 height 36
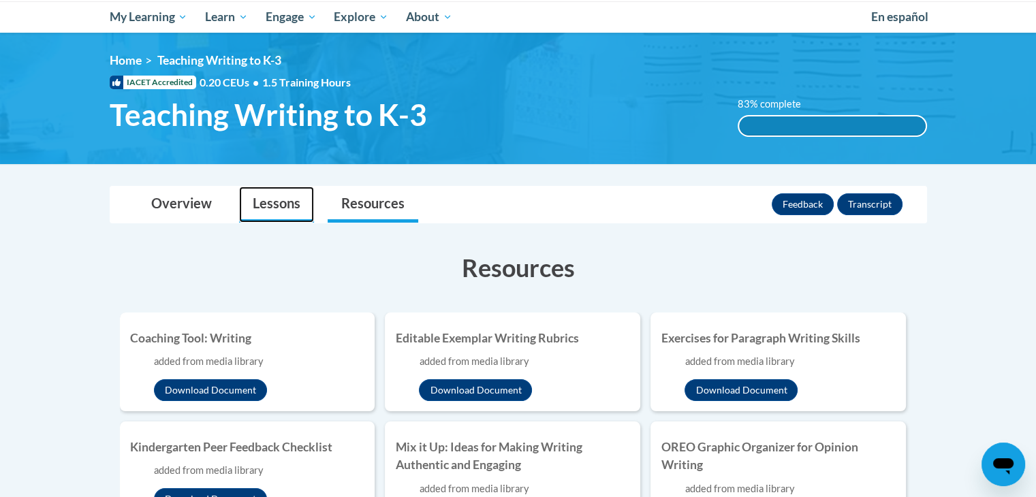
click at [294, 202] on link "Lessons" at bounding box center [276, 205] width 75 height 36
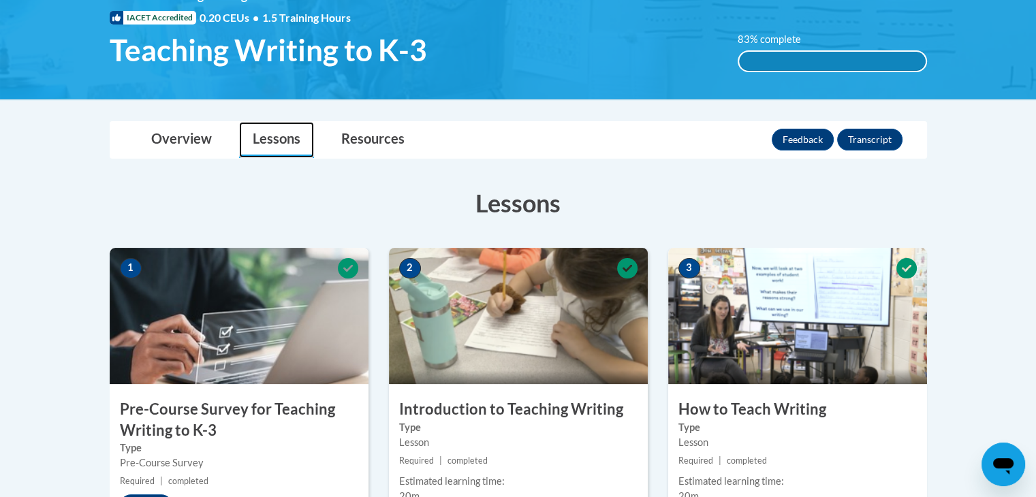
scroll to position [211, 0]
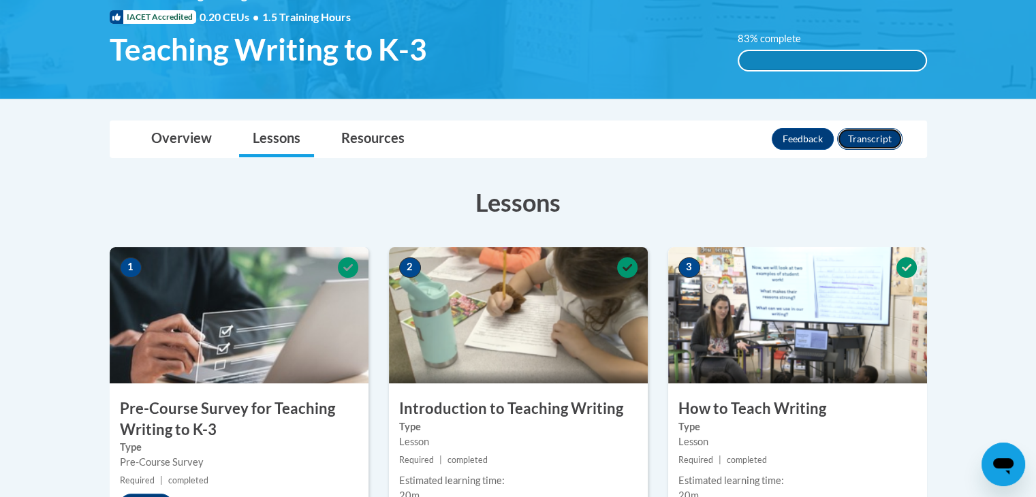
click at [863, 138] on button "Transcript" at bounding box center [869, 139] width 65 height 22
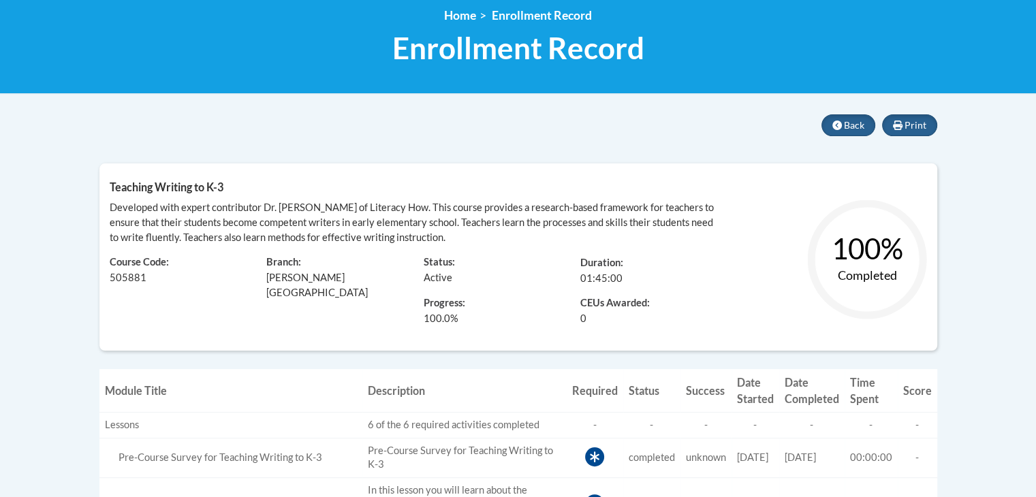
scroll to position [191, 0]
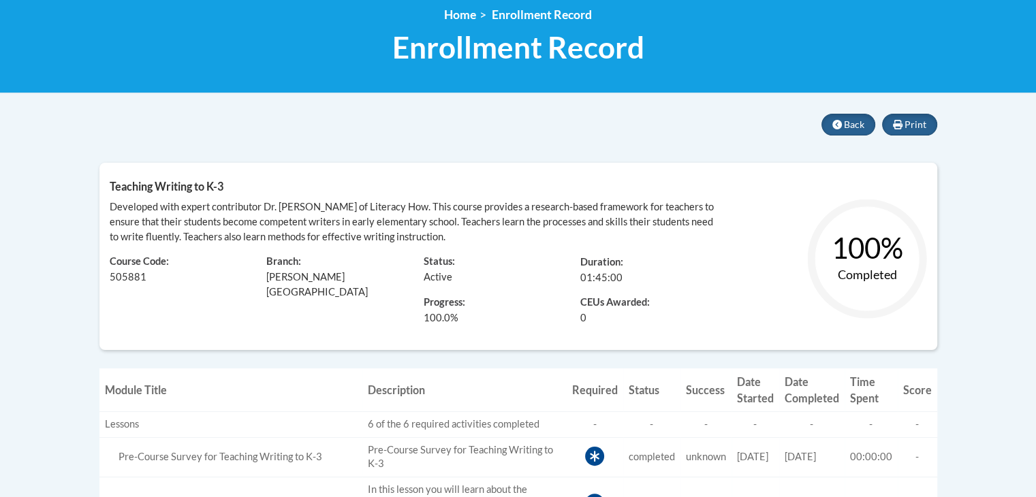
click at [388, 225] on span "Developed with expert contributor Dr. [PERSON_NAME] of Literacy How. This cours…" at bounding box center [412, 222] width 604 height 42
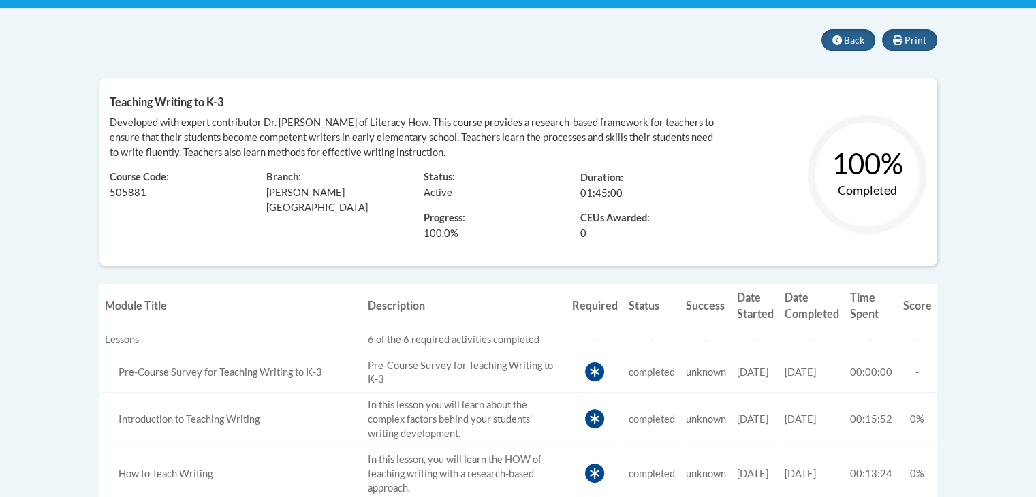
scroll to position [267, 0]
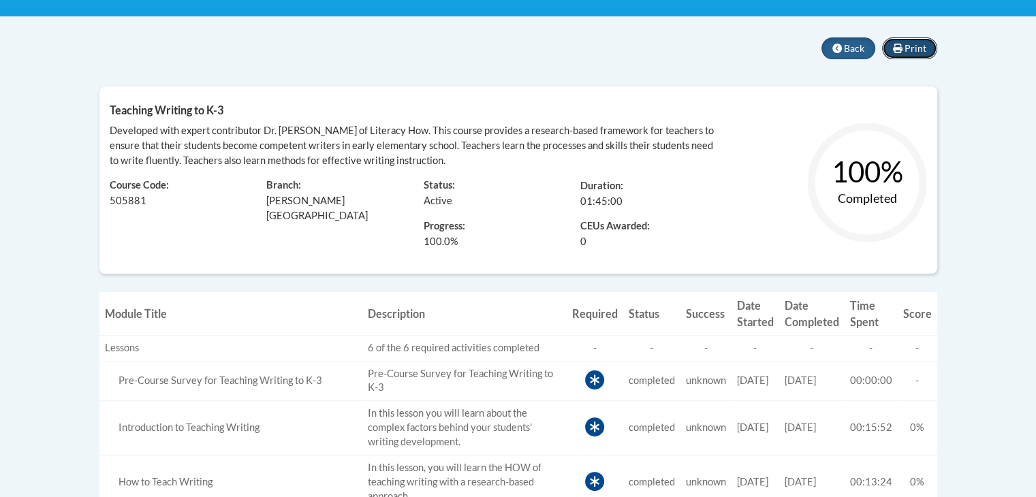
click at [902, 51] on icon at bounding box center [898, 49] width 10 height 10
